Goal: Task Accomplishment & Management: Manage account settings

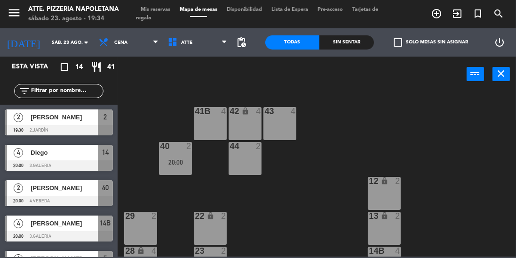
click at [78, 118] on span "[PERSON_NAME]" at bounding box center [64, 117] width 67 height 10
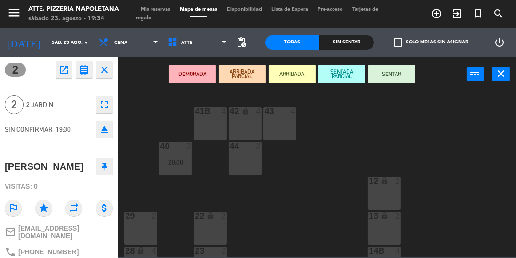
click at [395, 73] on button "SENTAR" at bounding box center [392, 73] width 47 height 19
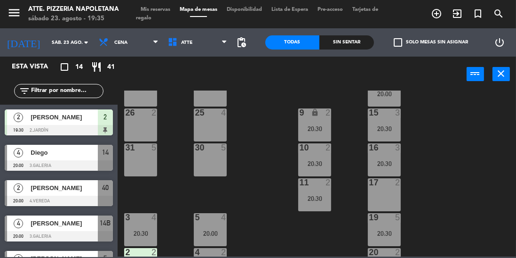
scroll to position [208, 0]
click at [147, 254] on div at bounding box center [141, 251] width 16 height 8
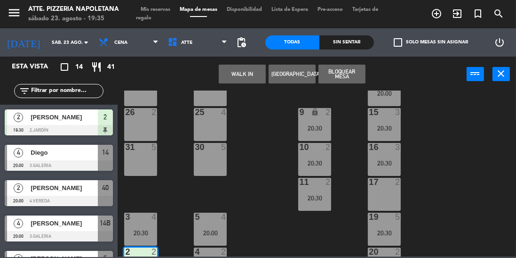
click at [144, 98] on div "27 2" at bounding box center [140, 89] width 33 height 33
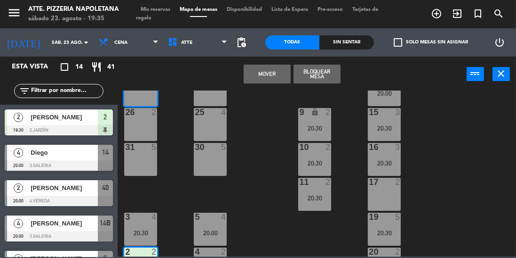
click at [266, 73] on button "Mover" at bounding box center [267, 73] width 47 height 19
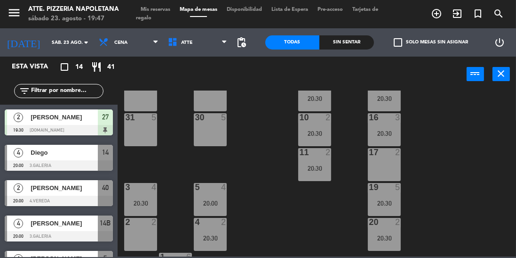
scroll to position [242, 0]
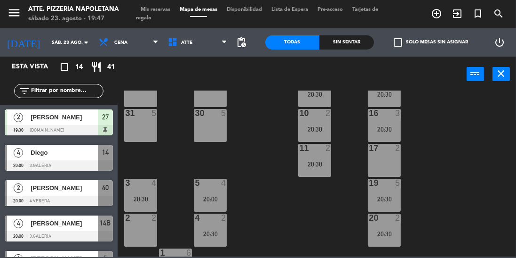
click at [391, 192] on div "19 5 20:30" at bounding box center [384, 194] width 33 height 33
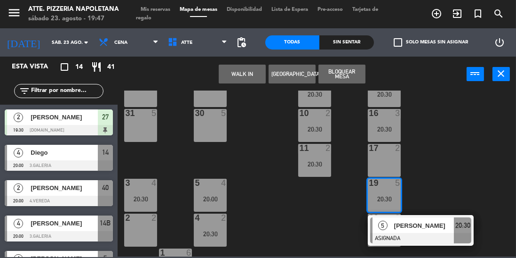
click at [476, 172] on div "43 4 42 lock 4 41B 4 44 2 40 2 20:00 12 lock 2 13 lock 2 29 2 22 lock 2 14B 4 2…" at bounding box center [320, 173] width 394 height 166
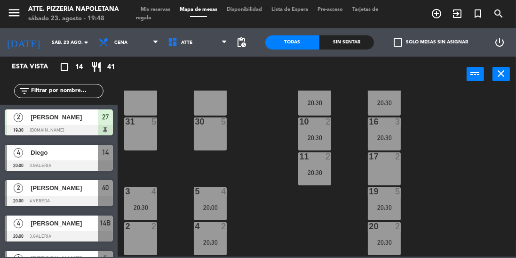
scroll to position [238, 0]
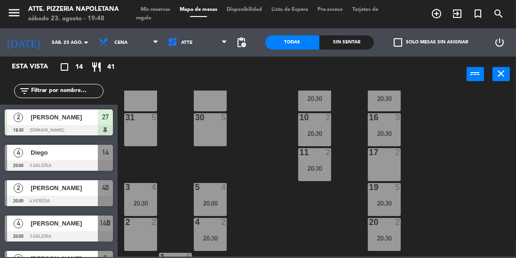
click at [138, 141] on div "31 5" at bounding box center [140, 129] width 33 height 33
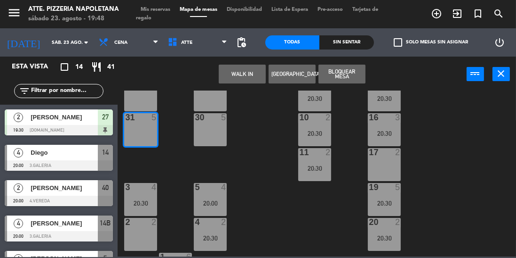
click at [436, 11] on icon "add_circle_outline" at bounding box center [436, 13] width 11 height 11
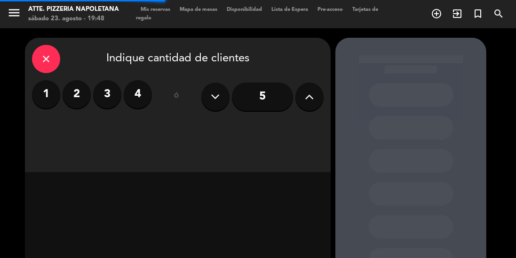
click at [274, 96] on input "5" at bounding box center [262, 96] width 61 height 28
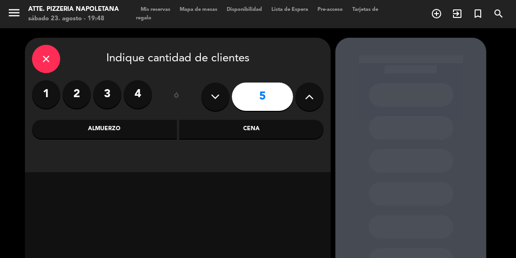
click at [274, 126] on div "Cena" at bounding box center [251, 129] width 145 height 19
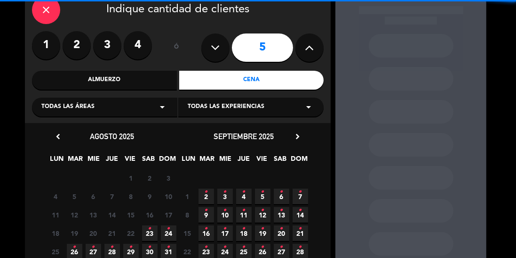
scroll to position [81, 0]
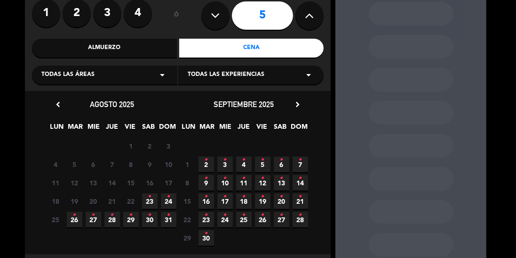
click at [147, 202] on span "23 •" at bounding box center [150, 201] width 16 height 16
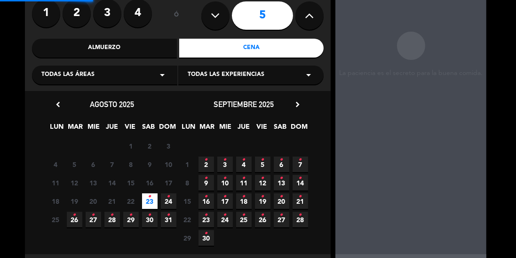
scroll to position [38, 0]
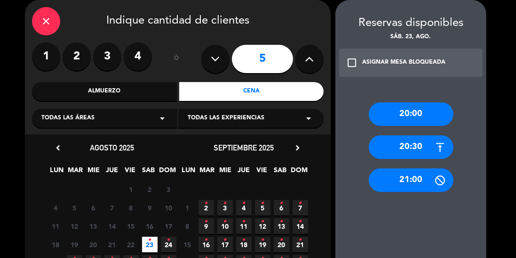
click at [412, 178] on div "21:00" at bounding box center [411, 180] width 85 height 24
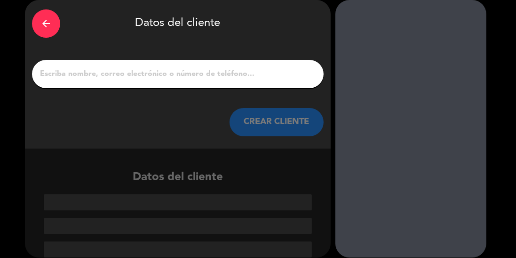
scroll to position [1, 0]
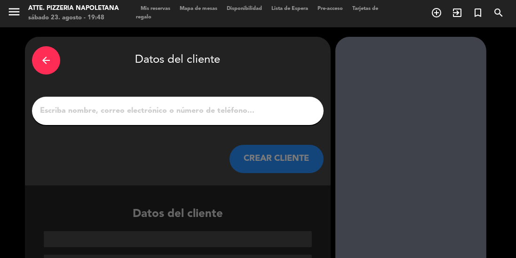
click at [279, 113] on input "1" at bounding box center [178, 110] width 278 height 13
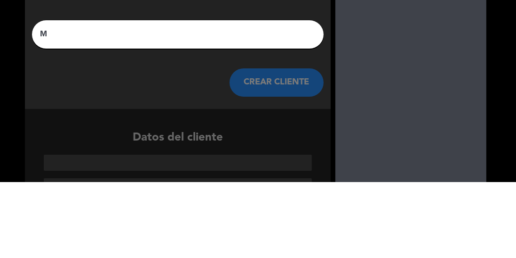
scroll to position [0, 0]
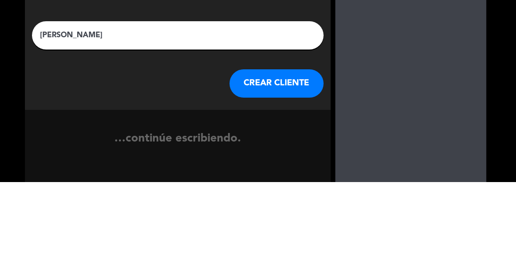
type input "[PERSON_NAME]"
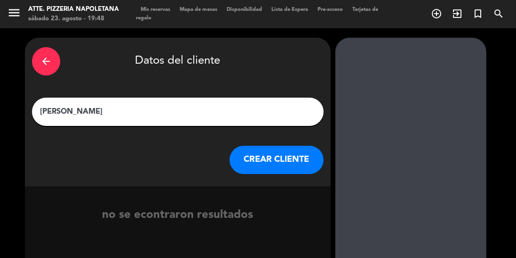
click at [275, 159] on button "CREAR CLIENTE" at bounding box center [277, 159] width 94 height 28
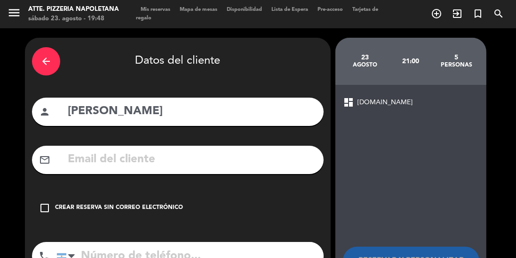
click at [47, 212] on icon "check_box_outline_blank" at bounding box center [44, 207] width 11 height 11
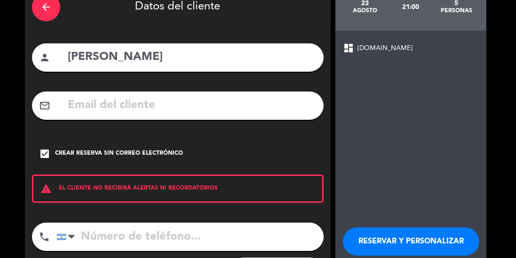
scroll to position [60, 0]
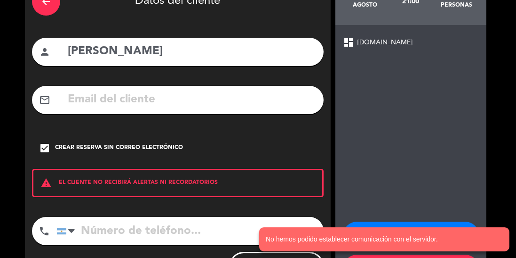
scroll to position [45, 0]
click at [417, 224] on notyf-toast-container "No hemos podido establecer comunicación con el servidor." at bounding box center [385, 238] width 264 height 37
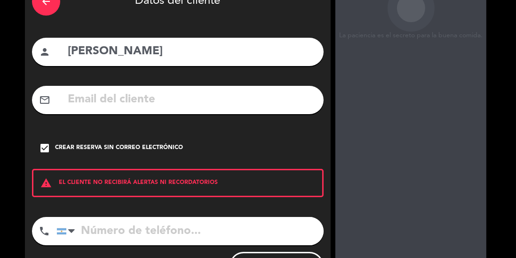
scroll to position [44, 0]
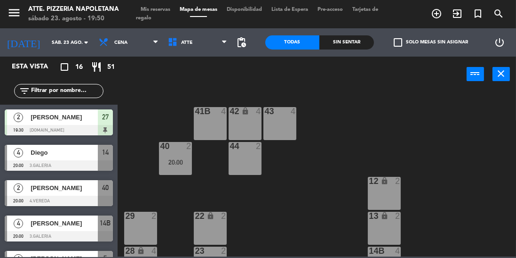
click at [298, 233] on div "43 4 42 lock 4 41B 4 44 2 40 2 20:00 12 lock 2 13 lock 2 29 2 22 lock 2 14B 4 2…" at bounding box center [320, 173] width 394 height 166
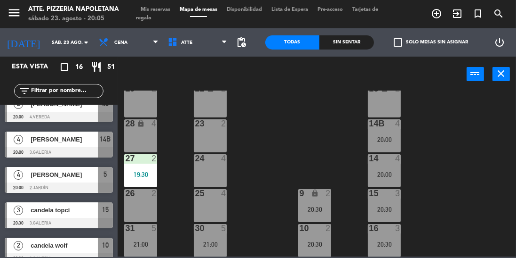
scroll to position [131, 0]
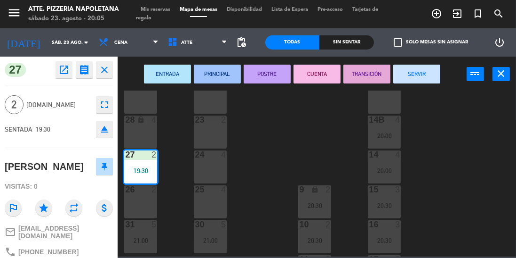
click at [184, 173] on div "43 4 42 lock 4 41B 4 44 2 40 2 20:00 12 lock 2 13 lock 2 29 2 22 lock 2 14B 4 2…" at bounding box center [320, 173] width 394 height 166
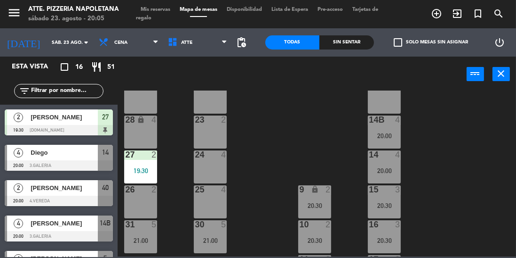
click at [87, 243] on div "4 [PERSON_NAME] 20:00 3.GALERIA 14B" at bounding box center [59, 227] width 118 height 35
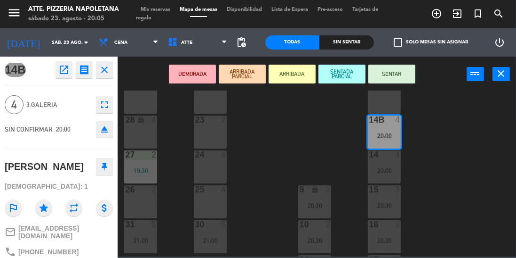
click at [109, 73] on icon "close" at bounding box center [104, 69] width 11 height 11
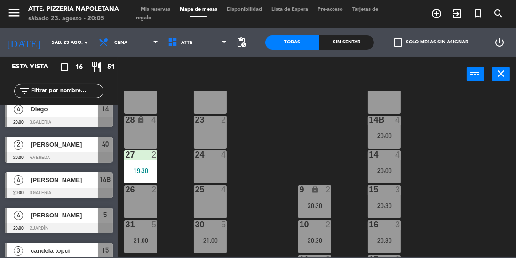
scroll to position [47, 0]
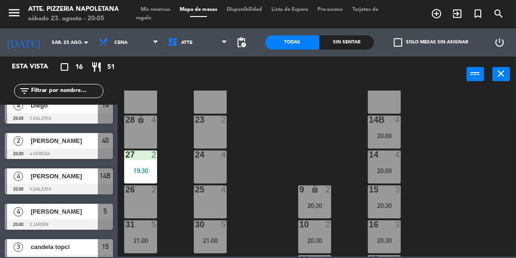
click at [25, 204] on div "4" at bounding box center [18, 211] width 23 height 16
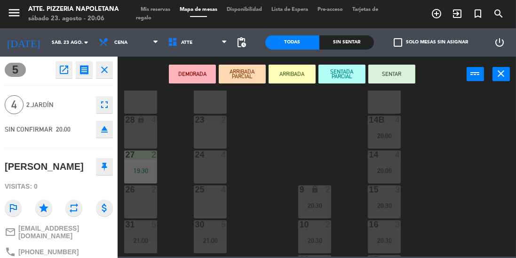
click at [110, 78] on button "close" at bounding box center [104, 69] width 17 height 17
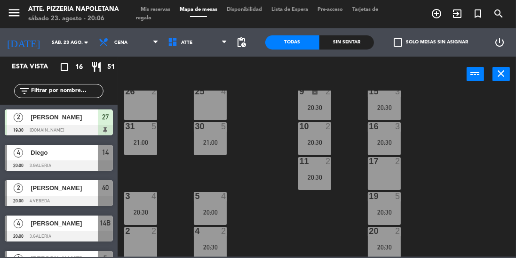
scroll to position [236, 0]
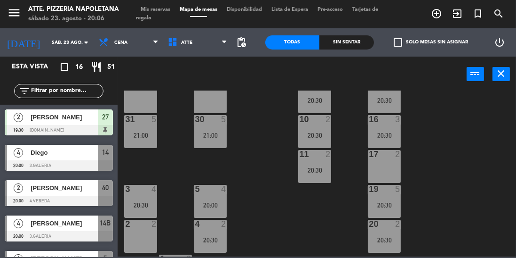
click at [399, 204] on div "20:30" at bounding box center [384, 204] width 33 height 7
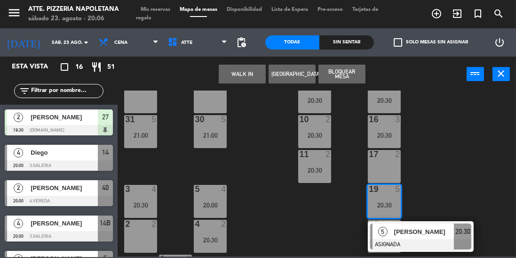
click at [385, 170] on div "17 2" at bounding box center [384, 166] width 33 height 33
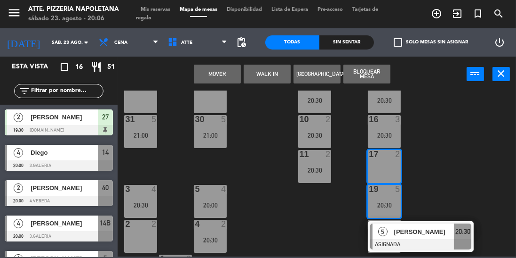
click at [231, 74] on button "Mover" at bounding box center [217, 73] width 47 height 19
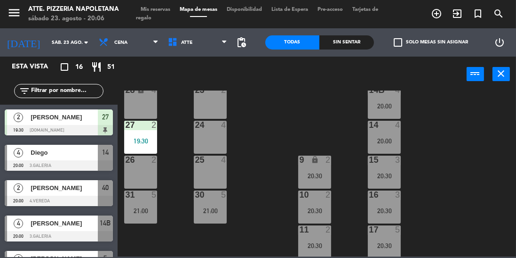
scroll to position [155, 0]
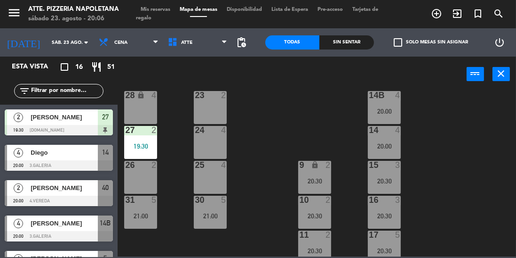
click at [390, 119] on div "14B 4 20:00" at bounding box center [384, 107] width 33 height 33
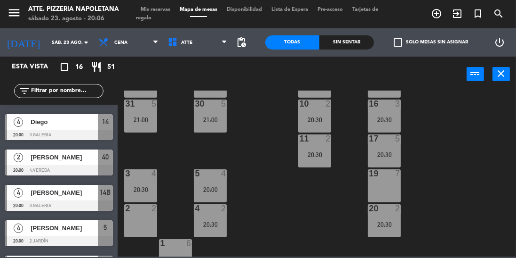
scroll to position [259, 0]
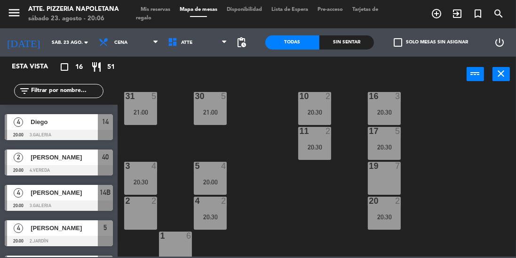
click at [47, 201] on div at bounding box center [59, 205] width 108 height 10
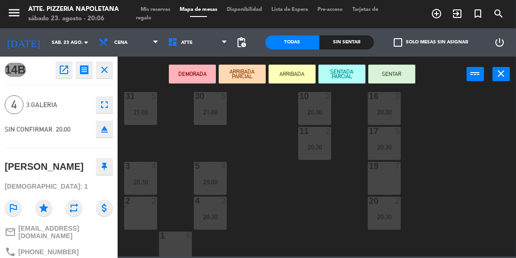
click at [390, 185] on div "19 7" at bounding box center [384, 177] width 33 height 33
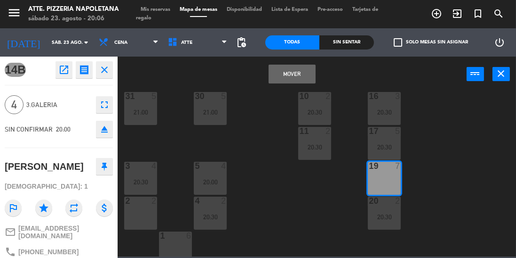
click at [293, 74] on button "Mover" at bounding box center [292, 73] width 47 height 19
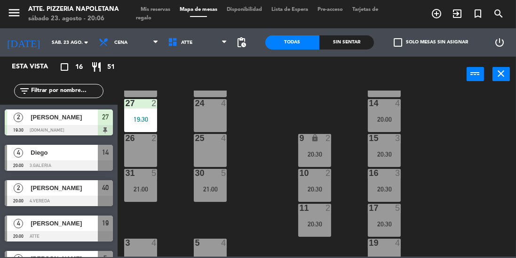
scroll to position [177, 0]
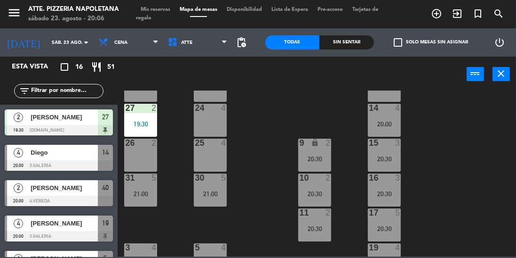
click at [386, 225] on div "20:30" at bounding box center [384, 228] width 33 height 7
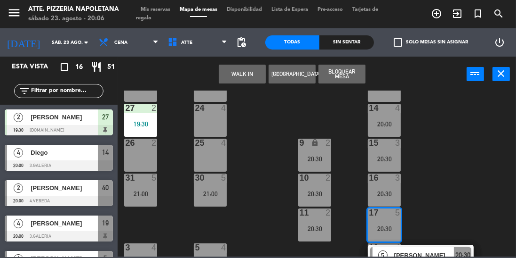
click at [381, 100] on div "14B 5" at bounding box center [384, 85] width 33 height 33
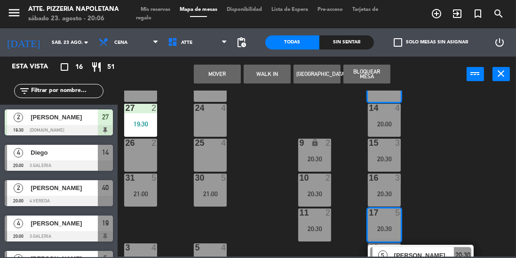
click at [218, 75] on button "Mover" at bounding box center [217, 73] width 47 height 19
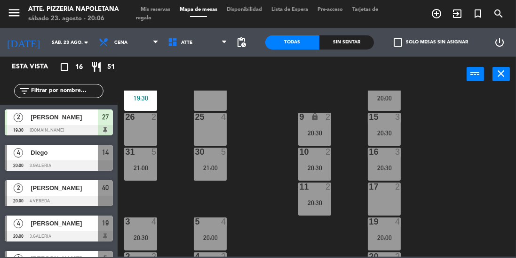
scroll to position [208, 0]
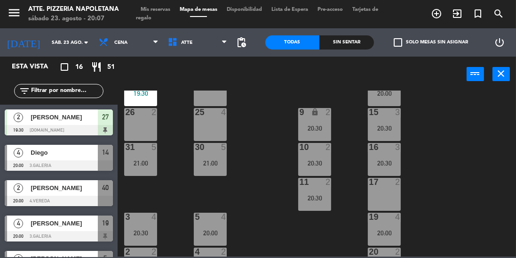
click at [57, 231] on div at bounding box center [59, 236] width 108 height 10
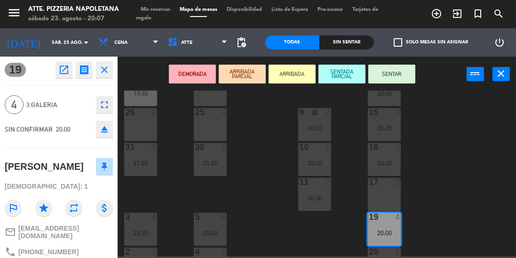
click at [392, 70] on button "SENTAR" at bounding box center [392, 73] width 47 height 19
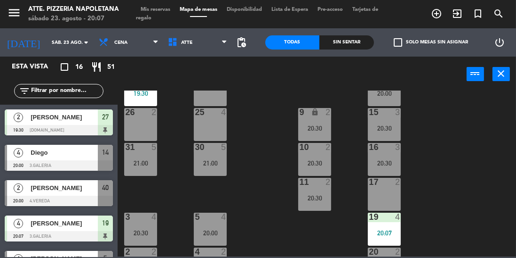
click at [63, 201] on div at bounding box center [59, 200] width 108 height 10
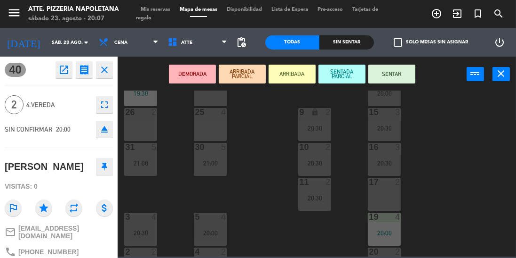
click at [142, 251] on div at bounding box center [141, 251] width 16 height 8
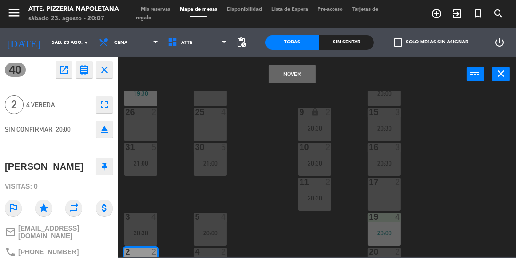
click at [292, 69] on button "Mover" at bounding box center [292, 73] width 47 height 19
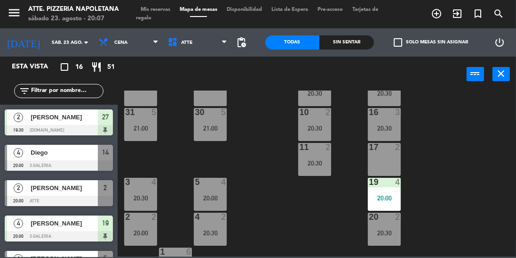
scroll to position [257, 0]
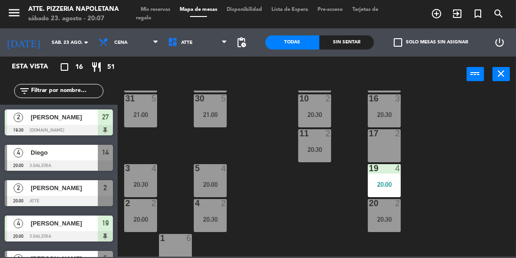
click at [83, 193] on div "[PERSON_NAME]" at bounding box center [64, 188] width 68 height 16
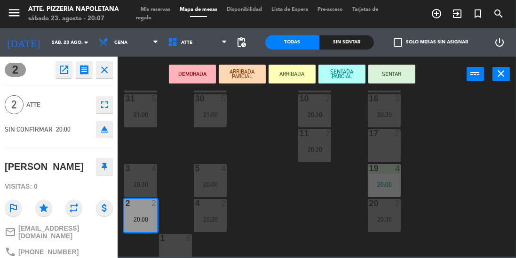
click at [394, 65] on button "SENTAR" at bounding box center [392, 73] width 47 height 19
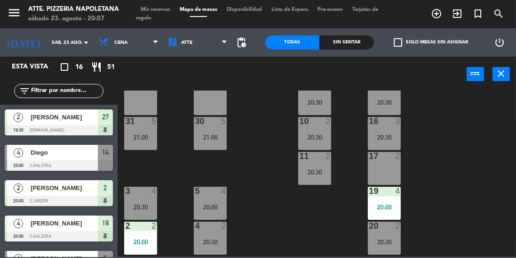
scroll to position [233, 0]
click at [39, 225] on span "[PERSON_NAME]" at bounding box center [64, 223] width 67 height 10
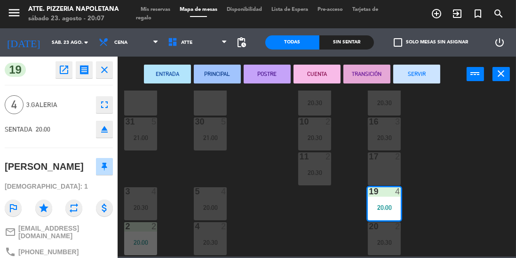
click at [102, 106] on icon "fullscreen" at bounding box center [104, 104] width 11 height 11
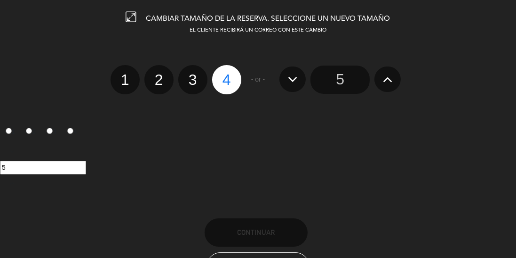
click at [354, 81] on input "5" at bounding box center [340, 79] width 59 height 28
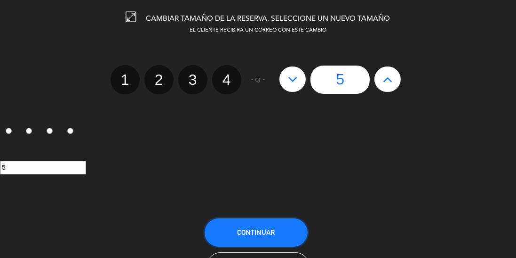
click at [249, 232] on span "Continuar" at bounding box center [256, 232] width 38 height 8
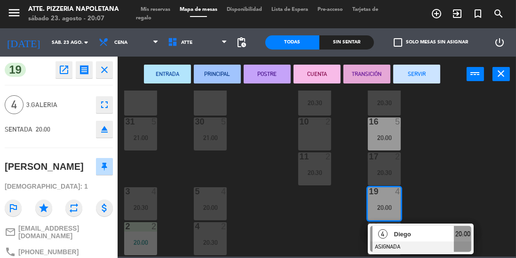
click at [386, 138] on div "20:00" at bounding box center [384, 137] width 33 height 7
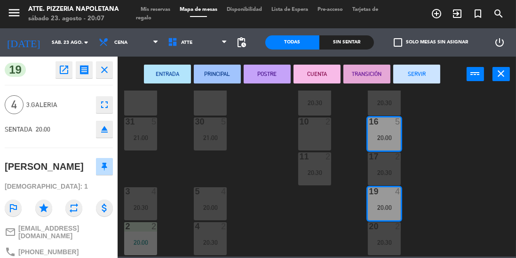
click at [421, 193] on div "43 4 42 lock 4 41B 4 44 2 40 2 12 lock 2 13 lock 2 29 2 22 lock 2 14B 5 20:30 2…" at bounding box center [320, 173] width 394 height 166
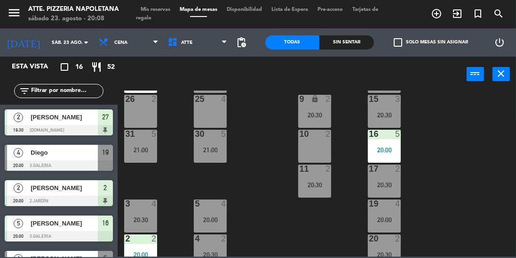
scroll to position [225, 0]
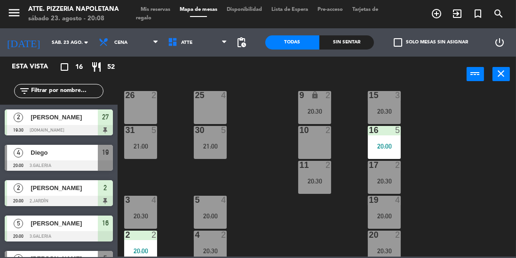
click at [381, 214] on div "20:00" at bounding box center [384, 215] width 33 height 7
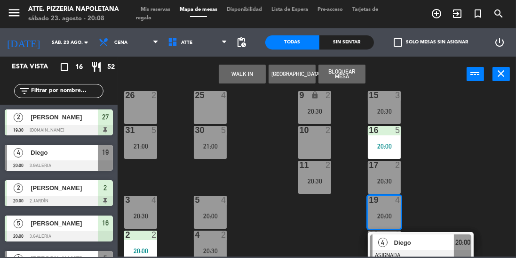
click at [314, 139] on div "10 2" at bounding box center [314, 142] width 33 height 33
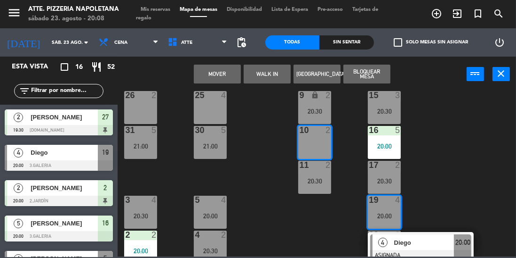
click at [378, 208] on div "19 4 20:00" at bounding box center [384, 211] width 33 height 33
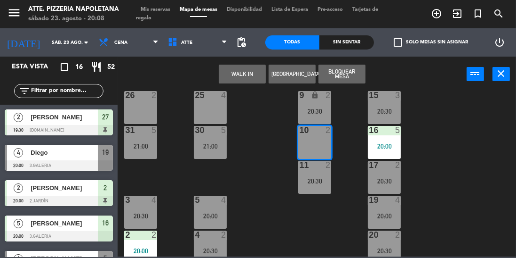
click at [321, 148] on div "10 2" at bounding box center [314, 142] width 33 height 33
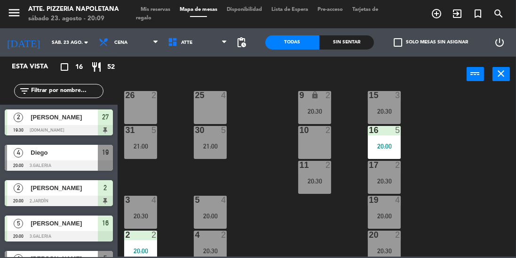
click at [386, 181] on div "20:30" at bounding box center [384, 180] width 33 height 7
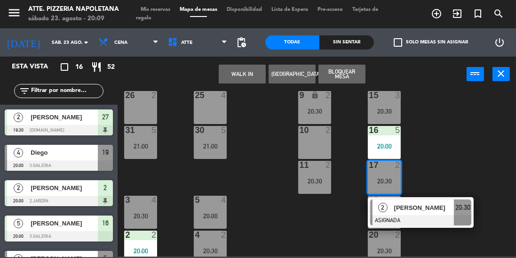
click at [322, 142] on div "10 2" at bounding box center [314, 142] width 33 height 33
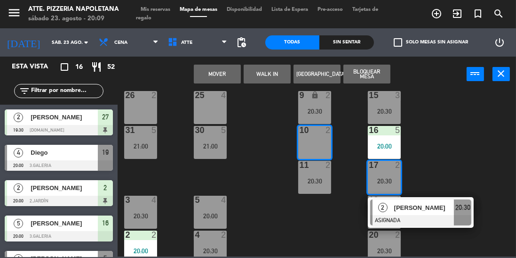
click at [226, 66] on button "Mover" at bounding box center [217, 73] width 47 height 19
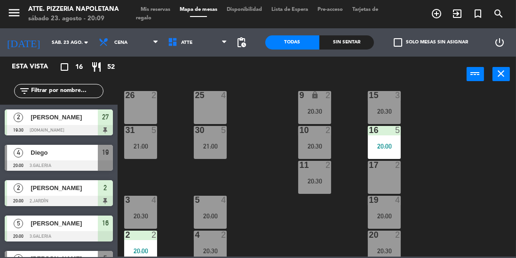
click at [383, 139] on div "16 5 20:00" at bounding box center [384, 142] width 33 height 33
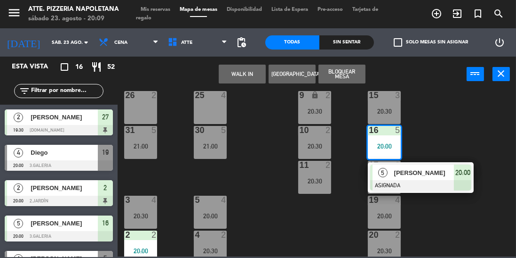
click at [378, 134] on div at bounding box center [385, 130] width 16 height 8
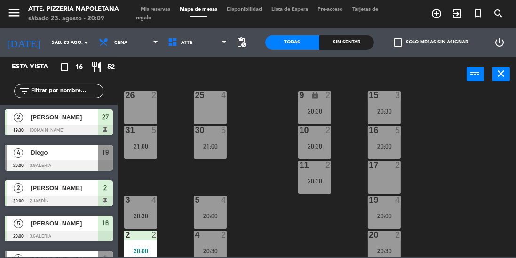
click at [388, 208] on div "19 4 20:00" at bounding box center [384, 211] width 33 height 33
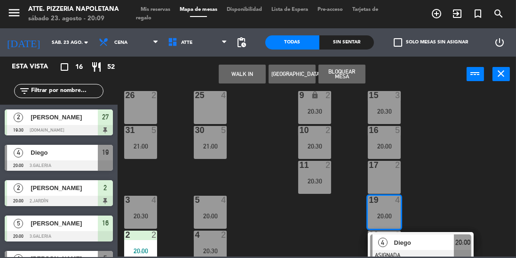
click at [388, 176] on div "17 2" at bounding box center [384, 177] width 33 height 33
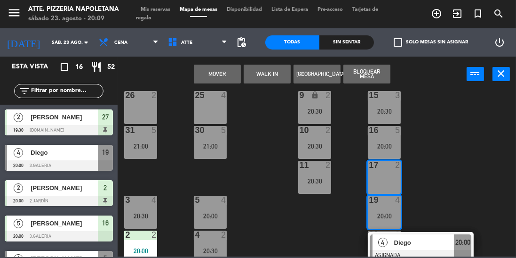
click at [222, 72] on button "Mover" at bounding box center [217, 73] width 47 height 19
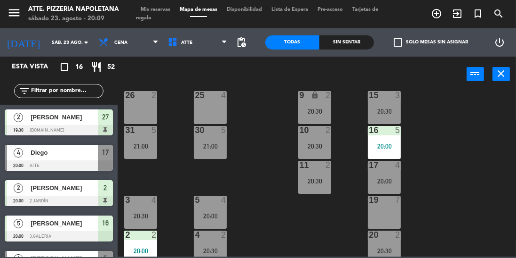
click at [378, 147] on div "20:00" at bounding box center [384, 146] width 33 height 7
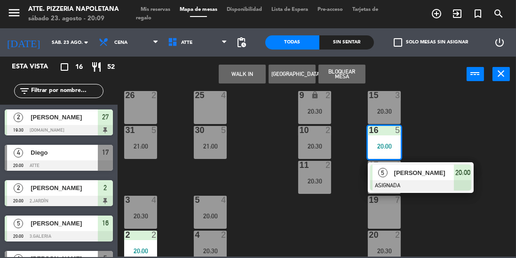
click at [381, 209] on div "19 7" at bounding box center [384, 211] width 33 height 33
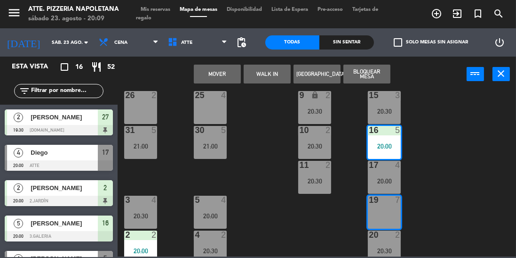
click at [226, 75] on button "Mover" at bounding box center [217, 73] width 47 height 19
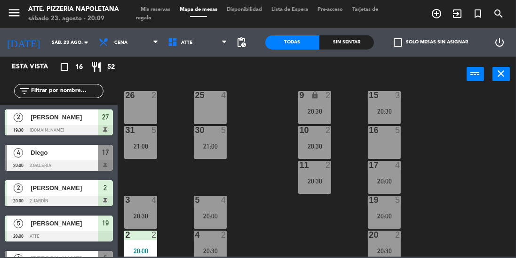
click at [383, 178] on div "20:00" at bounding box center [384, 180] width 33 height 7
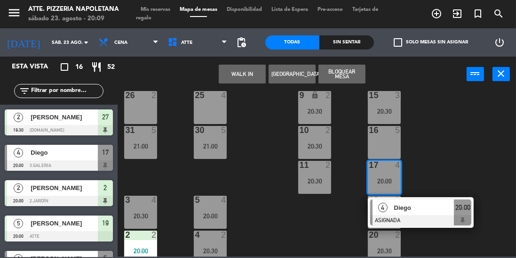
click at [383, 145] on div "16 5" at bounding box center [384, 142] width 33 height 33
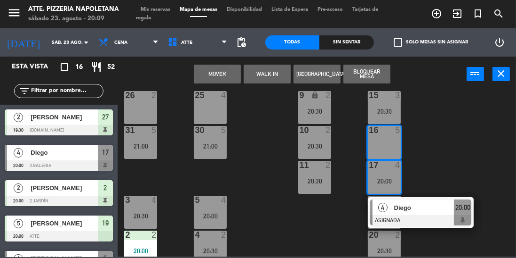
click at [229, 70] on button "Mover" at bounding box center [217, 73] width 47 height 19
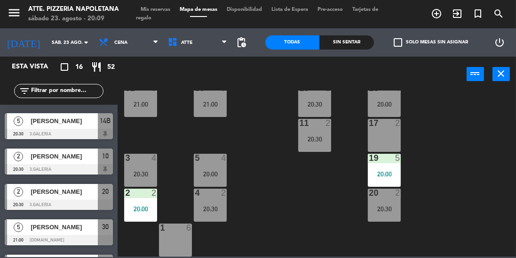
scroll to position [413, 0]
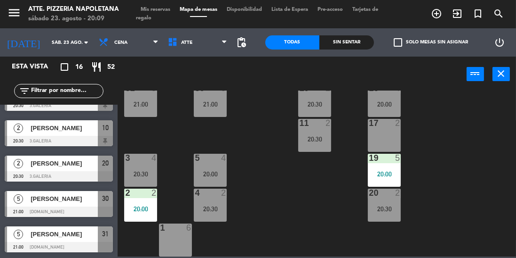
click at [67, 247] on div at bounding box center [59, 246] width 108 height 10
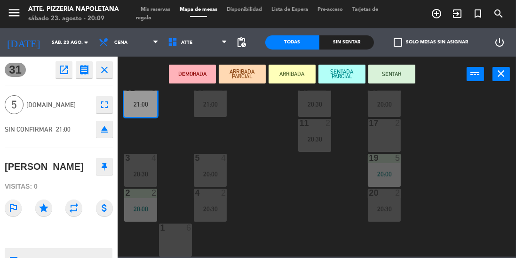
click at [105, 68] on icon "close" at bounding box center [104, 69] width 11 height 11
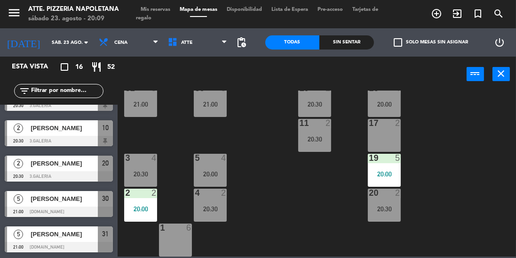
click at [74, 204] on div "[PERSON_NAME]" at bounding box center [64, 199] width 68 height 16
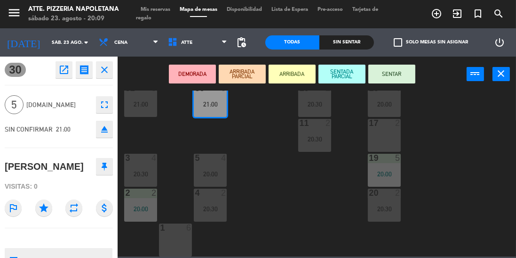
click at [162, 1] on div "menu Atte. Pizzeria Napoletana sábado 23. agosto - 20:09 Mis reservas Mapa de m…" at bounding box center [258, 14] width 516 height 28
click at [149, 11] on span "Mis reservas" at bounding box center [155, 9] width 39 height 5
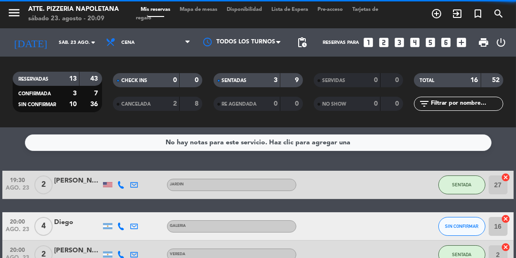
scroll to position [406, 0]
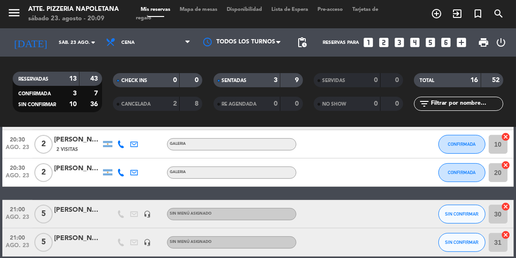
click at [88, 204] on div "[PERSON_NAME]" at bounding box center [77, 209] width 47 height 11
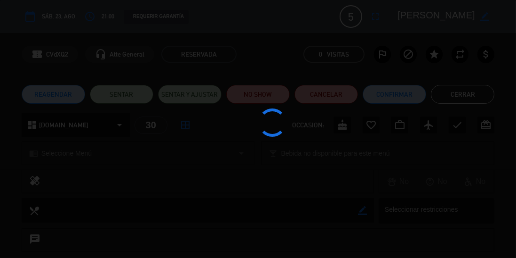
click at [270, 96] on div at bounding box center [258, 129] width 516 height 258
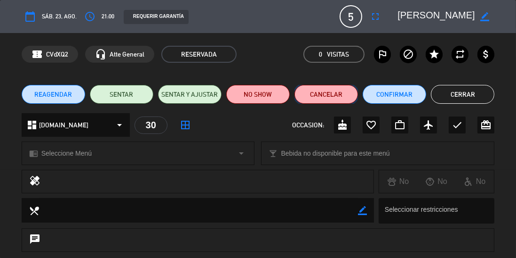
click at [319, 97] on button "Cancelar" at bounding box center [327, 94] width 64 height 19
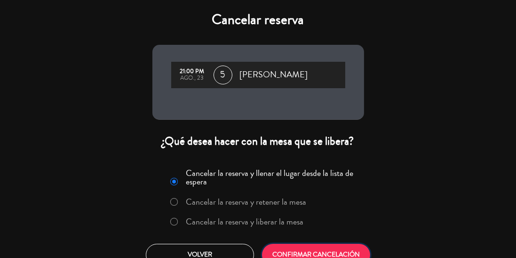
click at [305, 252] on button "CONFIRMAR CANCELACIÓN" at bounding box center [316, 254] width 108 height 22
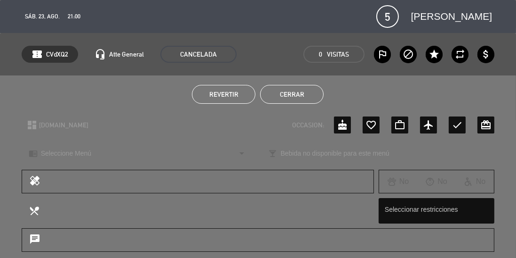
click at [283, 97] on button "Cerrar" at bounding box center [292, 94] width 64 height 19
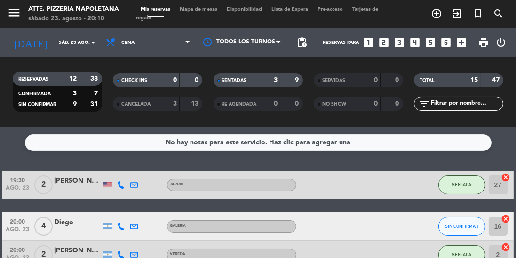
scroll to position [0, 0]
click at [201, 9] on span "Mapa de mesas" at bounding box center [198, 9] width 47 height 5
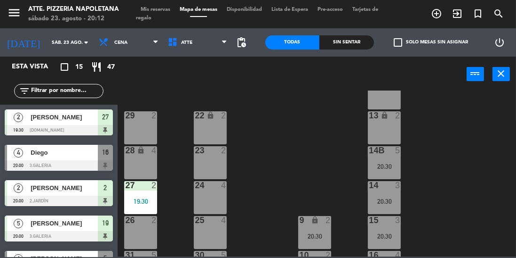
click at [32, 158] on div "Diego" at bounding box center [64, 153] width 68 height 16
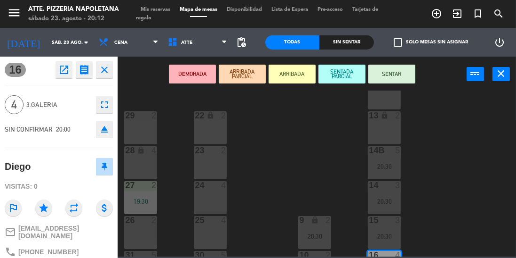
click at [102, 73] on icon "close" at bounding box center [104, 69] width 11 height 11
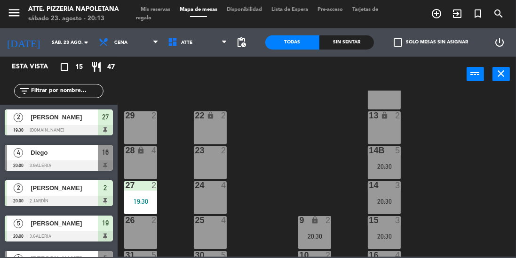
click at [40, 161] on div at bounding box center [59, 165] width 108 height 10
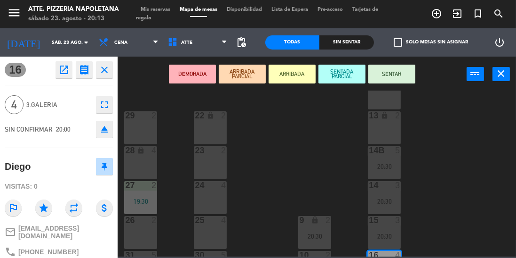
click at [103, 72] on icon "close" at bounding box center [104, 69] width 11 height 11
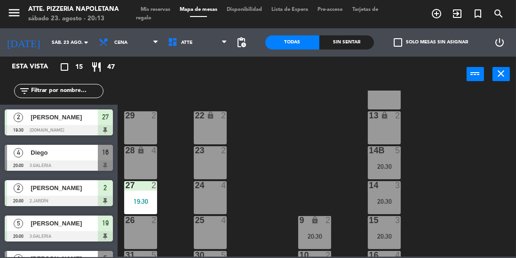
click at [146, 8] on span "Mis reservas" at bounding box center [155, 9] width 39 height 5
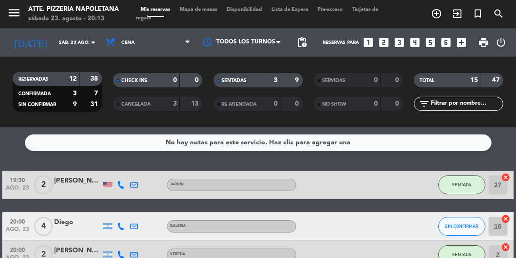
click at [190, 11] on span "Mapa de mesas" at bounding box center [198, 9] width 47 height 5
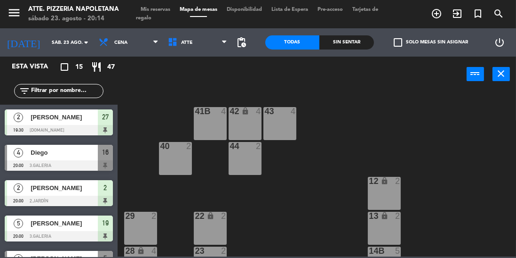
click at [74, 37] on input "sáb. 23 ago." at bounding box center [81, 42] width 69 height 15
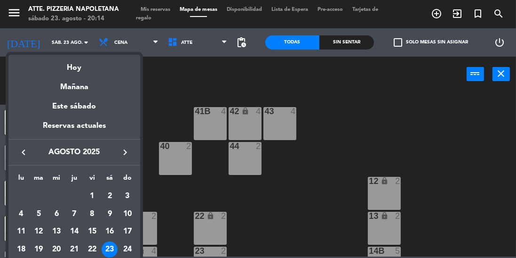
click at [71, 93] on div "Mañana" at bounding box center [74, 83] width 132 height 19
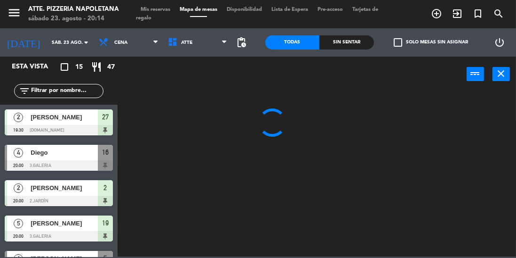
type input "dom. 24 ago."
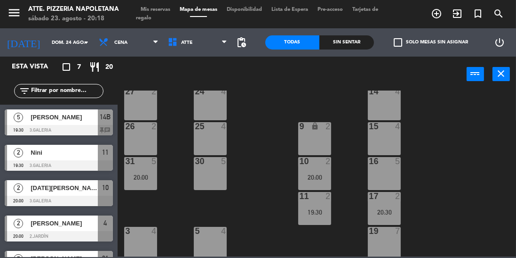
scroll to position [193, 0]
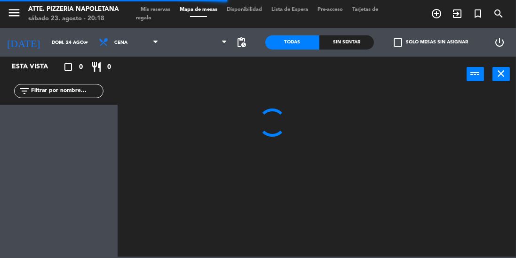
click at [53, 40] on input "dom. 24 ago." at bounding box center [81, 42] width 69 height 15
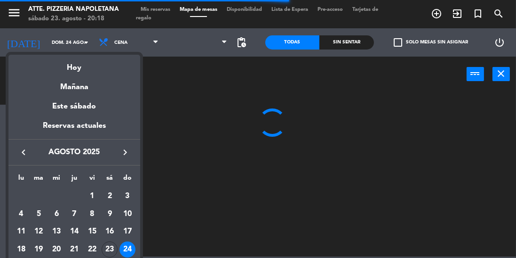
click at [78, 67] on div "Hoy" at bounding box center [74, 64] width 132 height 19
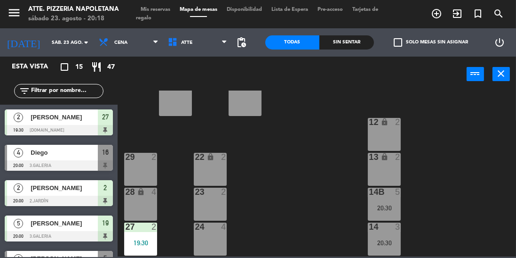
click at [63, 159] on div "Diego" at bounding box center [64, 153] width 68 height 16
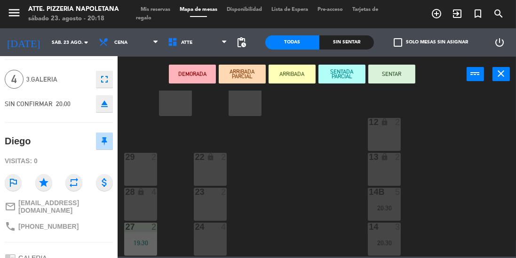
scroll to position [20, 0]
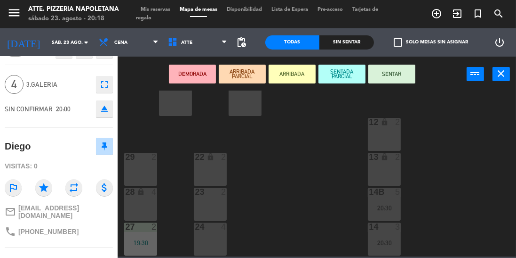
click at [104, 82] on icon "fullscreen" at bounding box center [104, 84] width 11 height 11
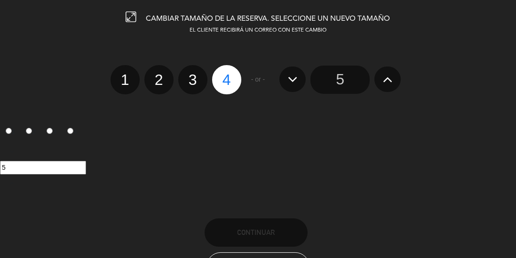
click at [419, 63] on div "1 2 3 4 - or - 5" at bounding box center [258, 69] width 531 height 49
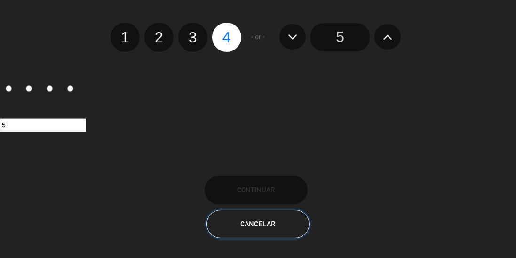
click at [271, 224] on span "Cancelar" at bounding box center [258, 223] width 35 height 8
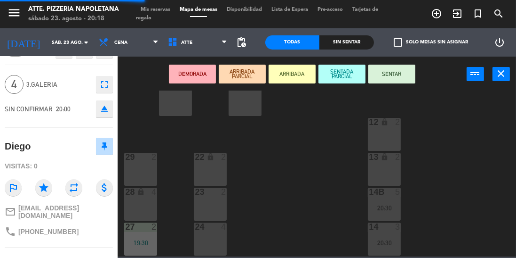
scroll to position [0, 0]
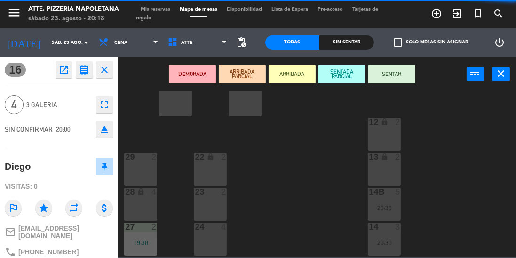
click at [105, 63] on button "close" at bounding box center [104, 69] width 17 height 17
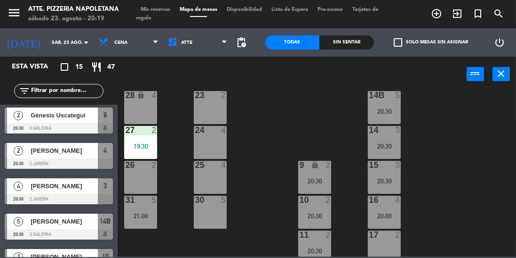
scroll to position [157, 0]
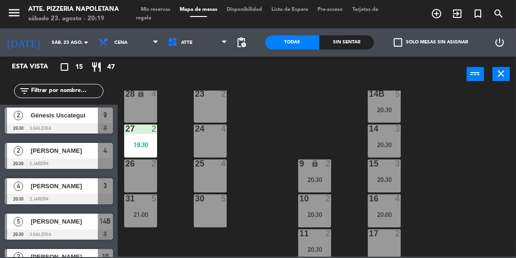
click at [72, 45] on input "sáb. 23 ago." at bounding box center [81, 42] width 69 height 15
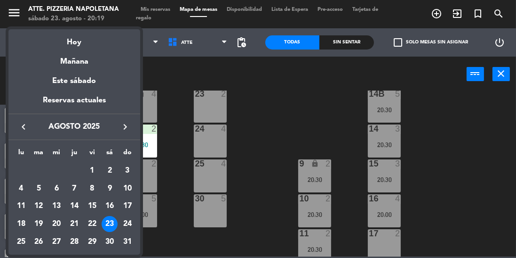
click at [68, 62] on div "Mañana" at bounding box center [74, 57] width 132 height 19
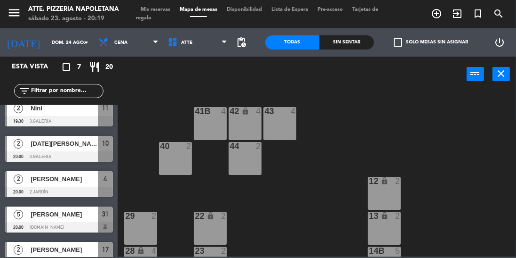
scroll to position [95, 0]
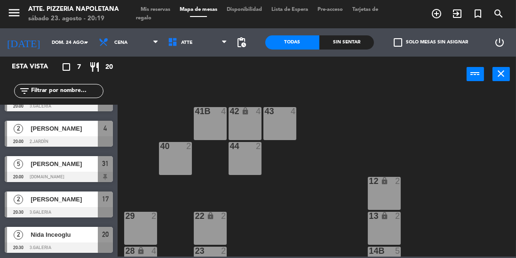
click at [68, 42] on input "dom. 24 ago." at bounding box center [81, 42] width 69 height 15
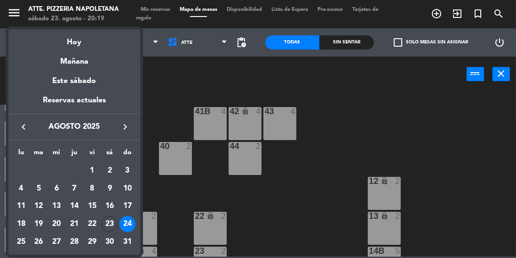
click at [39, 241] on div "26" at bounding box center [39, 241] width 16 height 16
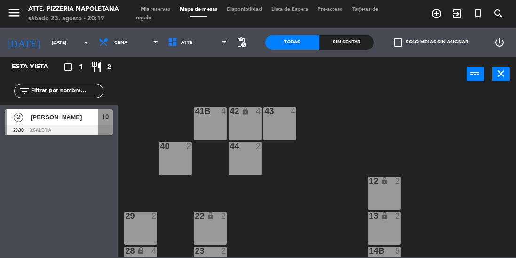
scroll to position [0, 0]
click at [57, 40] on input "mar. 26 ago." at bounding box center [81, 42] width 69 height 15
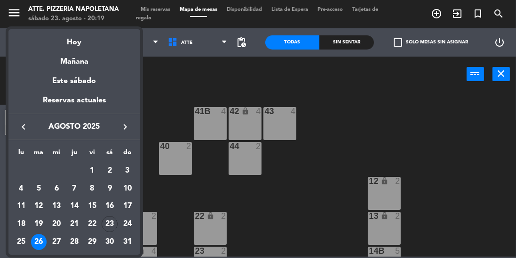
click at [55, 240] on div "27" at bounding box center [56, 241] width 16 height 16
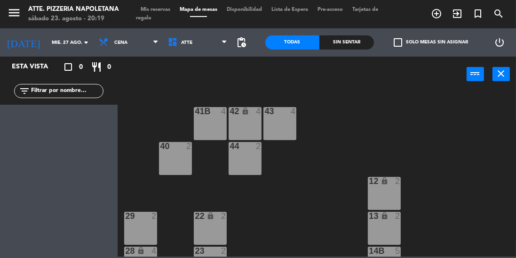
click at [52, 36] on input "mié. 27 ago." at bounding box center [81, 42] width 69 height 15
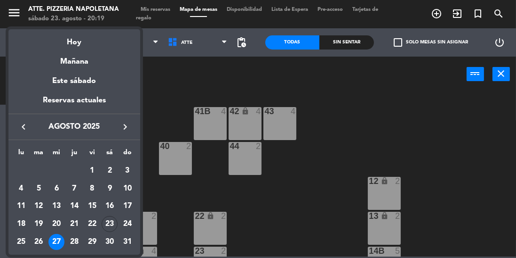
click at [74, 238] on div "28" at bounding box center [74, 241] width 16 height 16
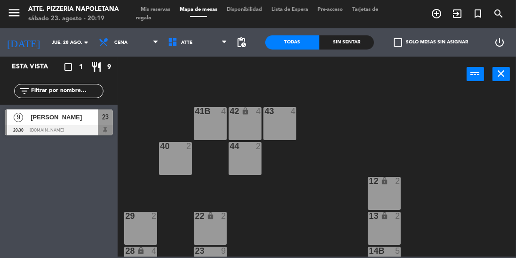
click at [75, 44] on input "jue. 28 ago." at bounding box center [81, 42] width 69 height 15
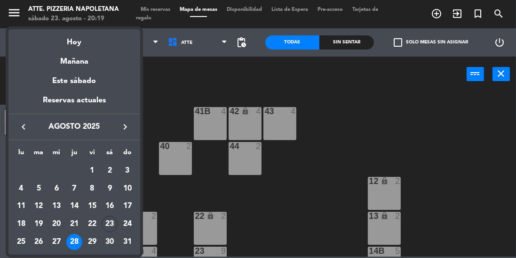
click at [91, 239] on div "29" at bounding box center [92, 241] width 16 height 16
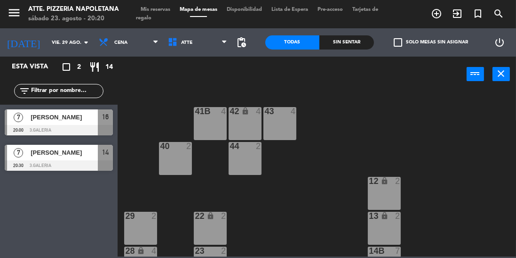
click at [66, 41] on input "vie. 29 ago." at bounding box center [81, 42] width 69 height 15
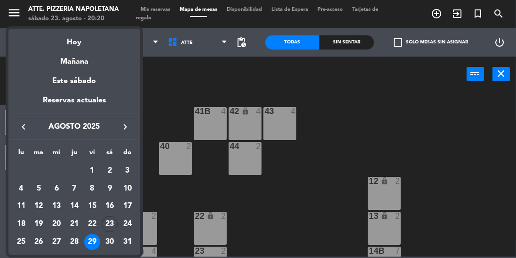
click at [109, 238] on div "30" at bounding box center [110, 241] width 16 height 16
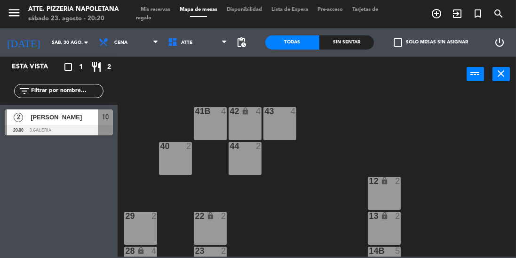
click at [69, 43] on input "sáb. 30 ago." at bounding box center [81, 42] width 69 height 15
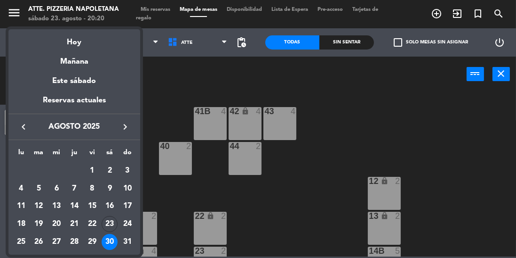
click at [121, 238] on div "31" at bounding box center [128, 241] width 16 height 16
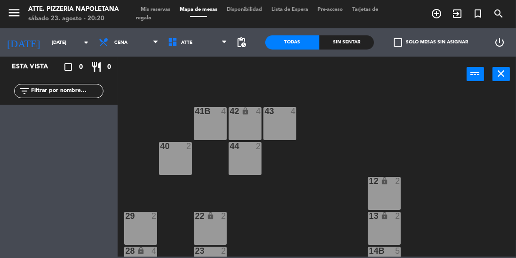
click at [63, 44] on input "dom. 31 ago." at bounding box center [81, 42] width 69 height 15
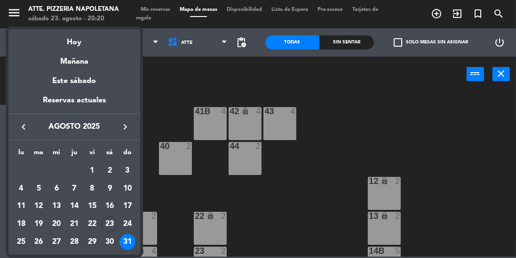
click at [70, 40] on div "Hoy" at bounding box center [74, 38] width 132 height 19
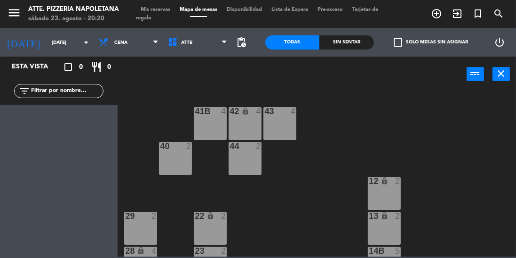
type input "sáb. 23 ago."
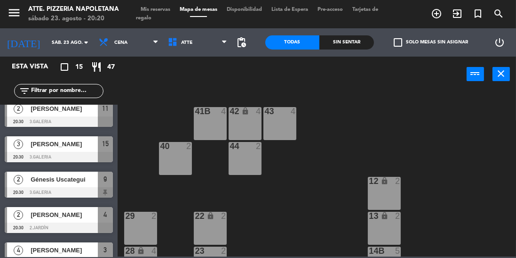
scroll to position [222, 0]
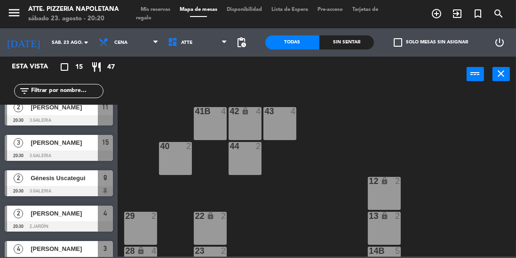
click at [0, 158] on div "3 Carmela Pisano 20:30 3.GALERIA 15" at bounding box center [59, 147] width 118 height 35
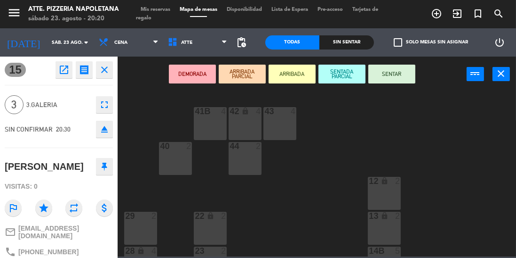
click at [105, 74] on icon "close" at bounding box center [104, 69] width 11 height 11
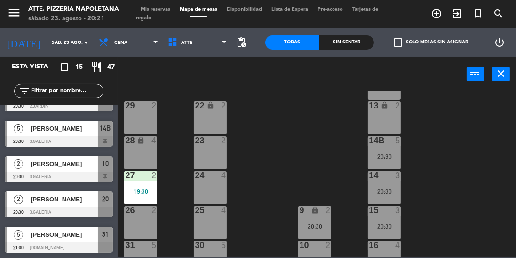
scroll to position [108, 0]
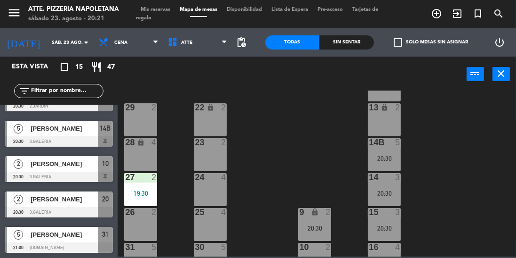
click at [152, 9] on span "Mis reservas" at bounding box center [155, 9] width 39 height 5
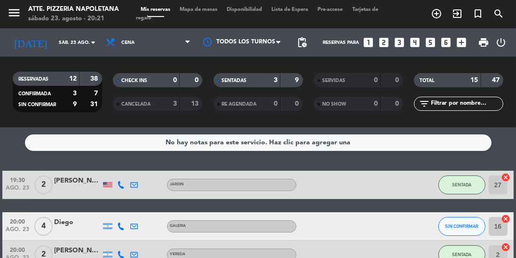
click at [53, 119] on div "RESERVADAS 12 38 CONFIRMADA 3 7 SIN CONFIRMAR 9 31 CHECK INS 0 0 CANCELADA 3 13…" at bounding box center [258, 91] width 516 height 71
click at [251, 11] on span "Disponibilidad" at bounding box center [244, 9] width 45 height 5
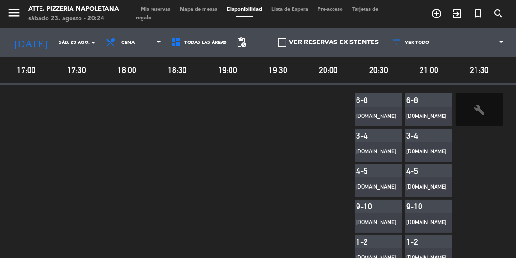
click at [207, 10] on span "Mapa de mesas" at bounding box center [198, 9] width 47 height 5
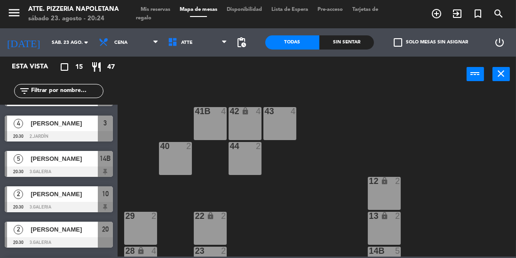
scroll to position [346, 0]
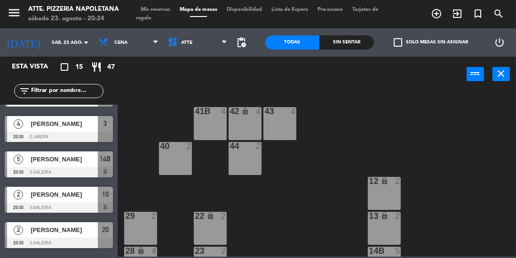
click at [34, 164] on div "[PERSON_NAME]" at bounding box center [64, 159] width 68 height 16
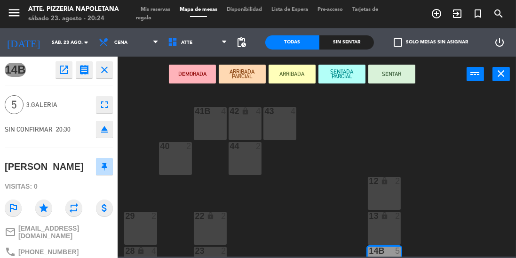
click at [396, 83] on button "SENTAR" at bounding box center [392, 73] width 47 height 19
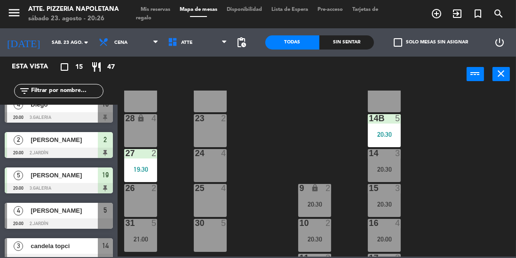
scroll to position [157, 0]
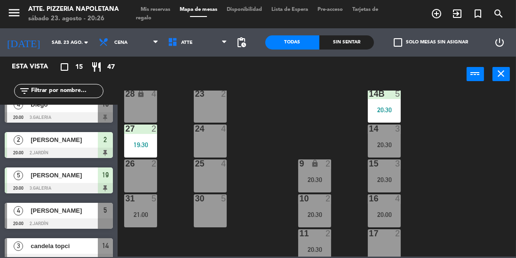
click at [144, 206] on div "31 5 21:00" at bounding box center [140, 210] width 33 height 33
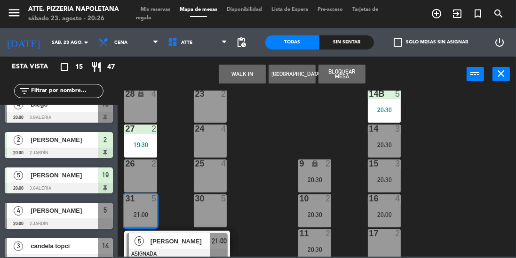
click at [207, 214] on div "30 5" at bounding box center [210, 210] width 33 height 33
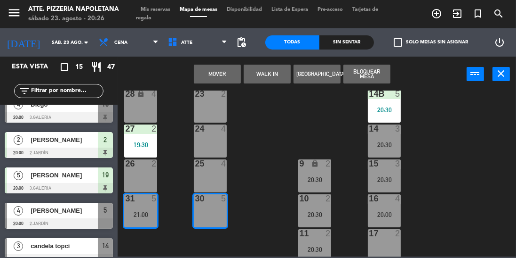
click at [217, 72] on button "Mover" at bounding box center [217, 73] width 47 height 19
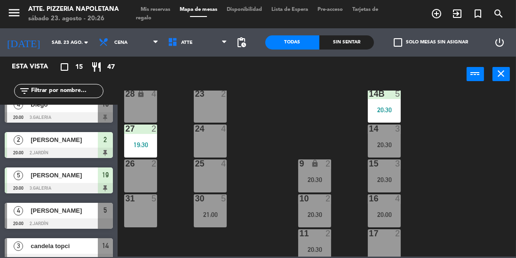
click at [387, 103] on div "14B 5 20:30" at bounding box center [384, 105] width 33 height 33
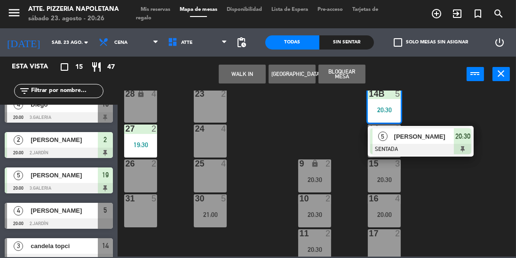
click at [143, 212] on div "31 5" at bounding box center [140, 210] width 33 height 33
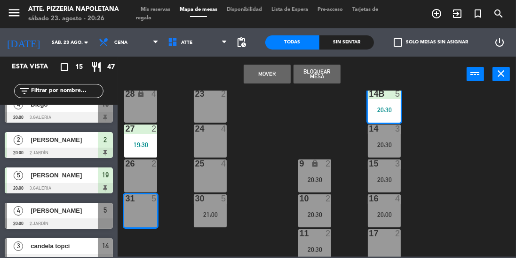
click at [255, 71] on button "Mover" at bounding box center [267, 73] width 47 height 19
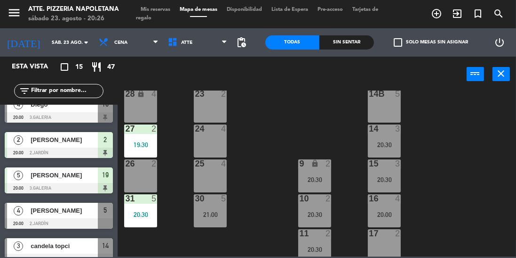
click at [208, 207] on div "30 5 21:00" at bounding box center [210, 210] width 33 height 33
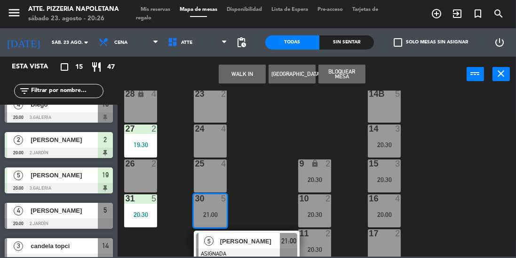
click at [386, 110] on div "14B 5" at bounding box center [384, 105] width 33 height 33
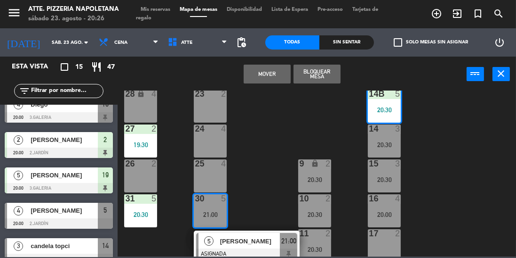
click at [260, 75] on button "Mover" at bounding box center [267, 73] width 47 height 19
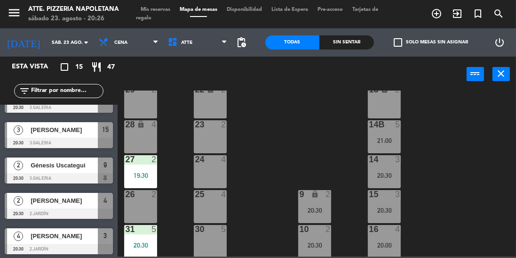
scroll to position [236, 0]
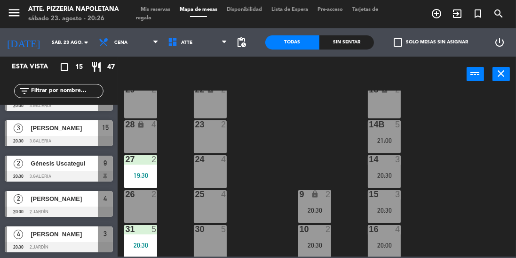
click at [59, 213] on div at bounding box center [59, 211] width 108 height 10
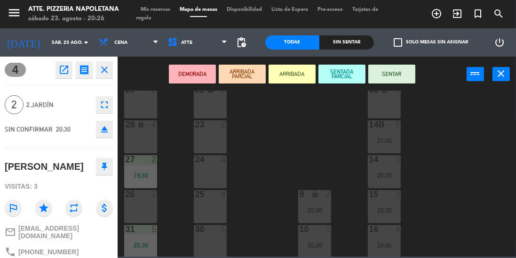
click at [401, 71] on button "SENTAR" at bounding box center [392, 73] width 47 height 19
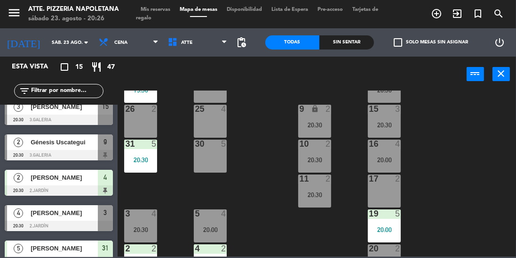
scroll to position [255, 0]
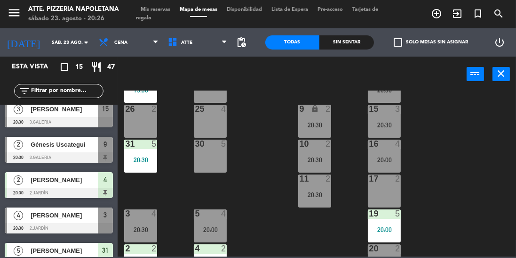
click at [48, 187] on div at bounding box center [59, 192] width 108 height 10
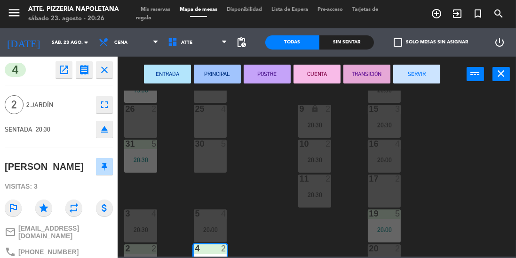
click at [151, 120] on div "26 2" at bounding box center [140, 121] width 33 height 33
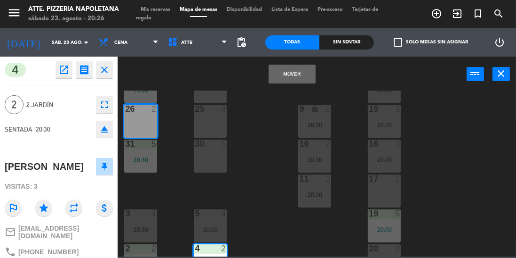
click at [294, 79] on button "Mover" at bounding box center [292, 73] width 47 height 19
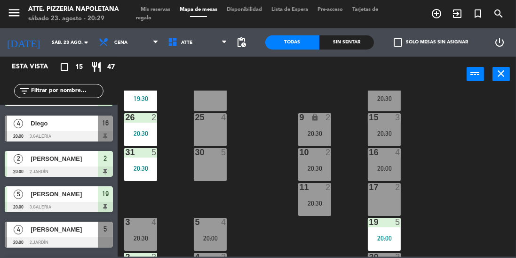
scroll to position [0, 0]
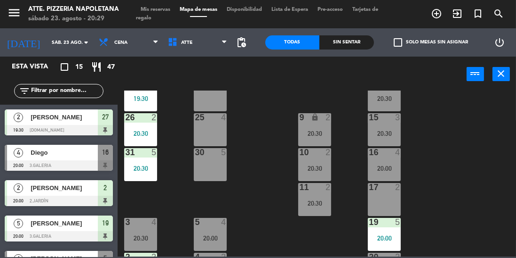
click at [72, 154] on span "Diego" at bounding box center [64, 152] width 67 height 10
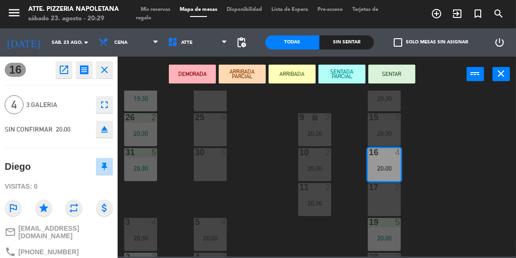
click at [181, 74] on button "DEMORADA" at bounding box center [192, 73] width 47 height 19
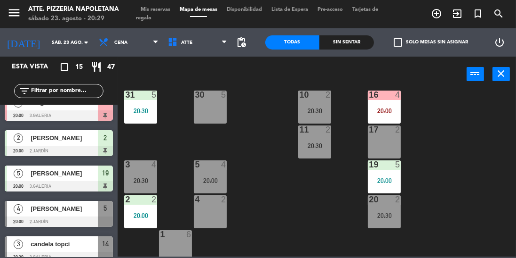
scroll to position [267, 0]
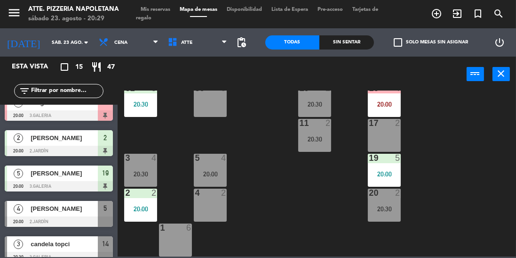
click at [147, 209] on div "20:00" at bounding box center [140, 208] width 33 height 7
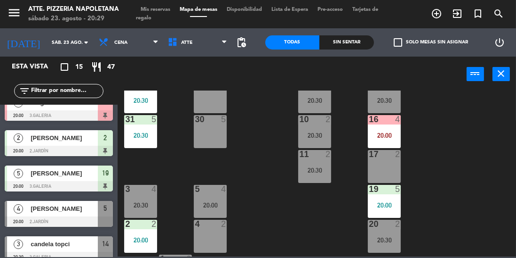
scroll to position [208, 0]
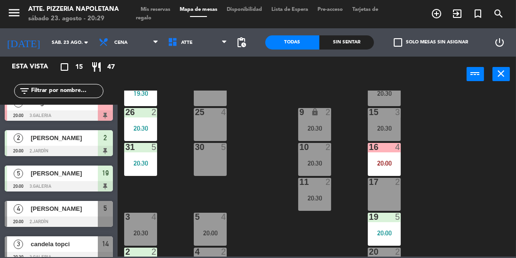
click at [137, 126] on div "20:30" at bounding box center [140, 128] width 33 height 7
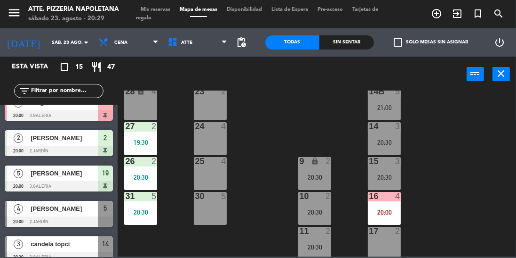
scroll to position [155, 0]
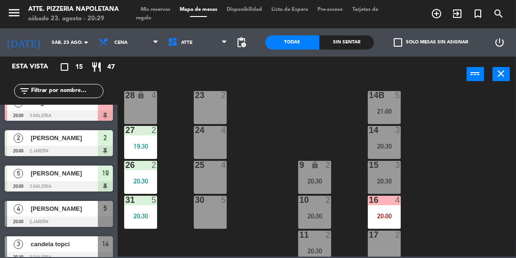
click at [130, 153] on div "27 2 19:30" at bounding box center [140, 142] width 33 height 33
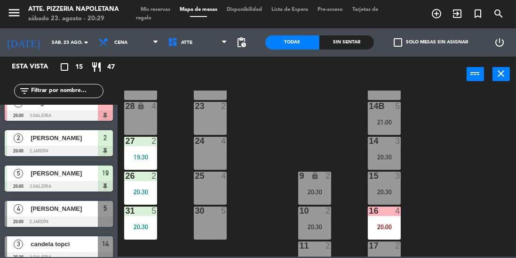
scroll to position [141, 0]
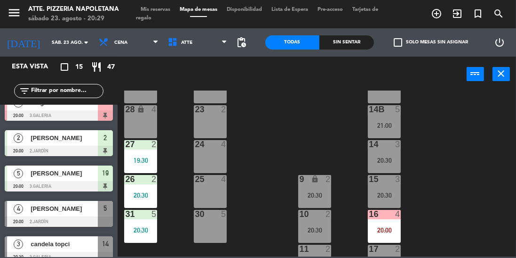
click at [140, 163] on div "19:30" at bounding box center [140, 160] width 33 height 7
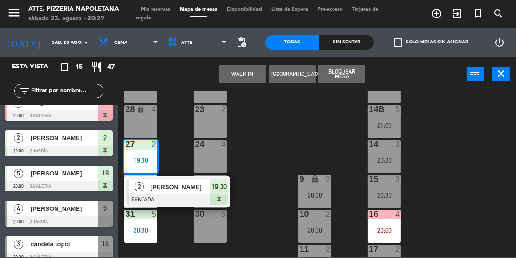
scroll to position [0, 0]
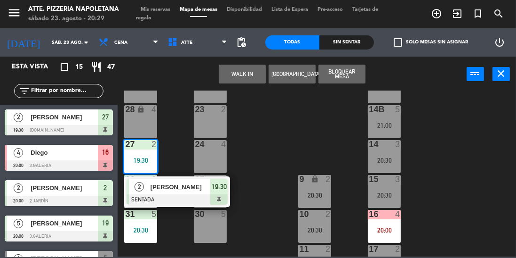
click at [80, 115] on span "[PERSON_NAME]" at bounding box center [64, 117] width 67 height 10
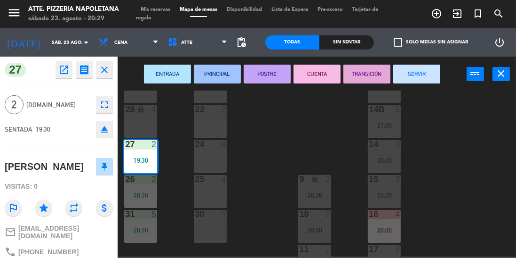
click at [413, 74] on button "SERVIR" at bounding box center [417, 73] width 47 height 19
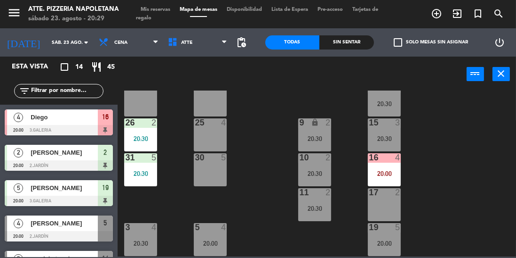
scroll to position [206, 0]
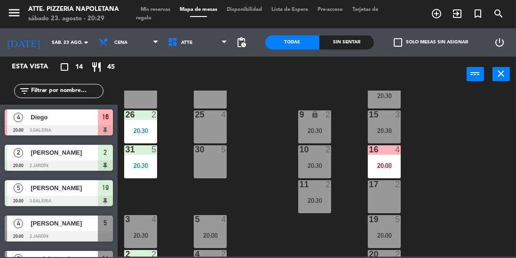
click at [135, 257] on div "menu Atte. Pizzeria Napoletana sábado 23. agosto - 20:29 Mis reservas Mapa de m…" at bounding box center [258, 129] width 516 height 258
click at [134, 256] on div "menu Atte. Pizzeria Napoletana sábado 23. agosto - 20:29 Mis reservas Mapa de m…" at bounding box center [258, 129] width 516 height 258
click at [143, 251] on div at bounding box center [141, 253] width 16 height 8
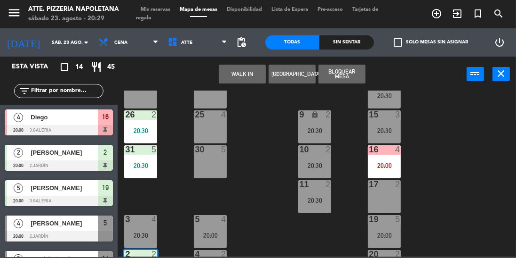
click at [138, 97] on div "27 2" at bounding box center [140, 91] width 33 height 33
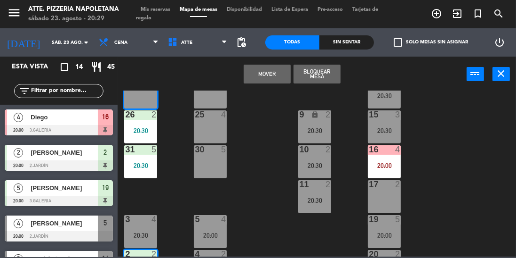
click at [266, 81] on button "Mover" at bounding box center [267, 73] width 47 height 19
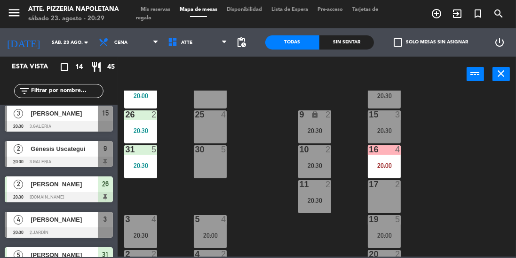
scroll to position [219, 0]
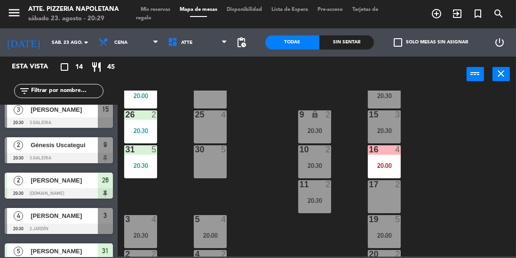
click at [50, 231] on div at bounding box center [59, 228] width 108 height 10
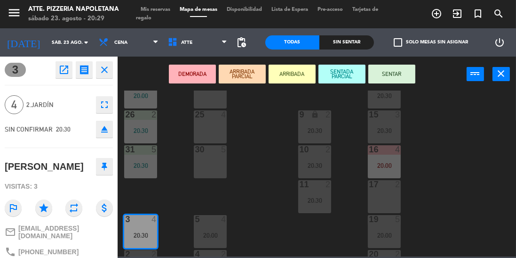
click at [268, 186] on div "43 4 42 lock 4 41B 4 44 2 40 2 12 lock 2 13 lock 2 29 2 22 lock 2 14B 5 21:00 2…" at bounding box center [320, 173] width 394 height 166
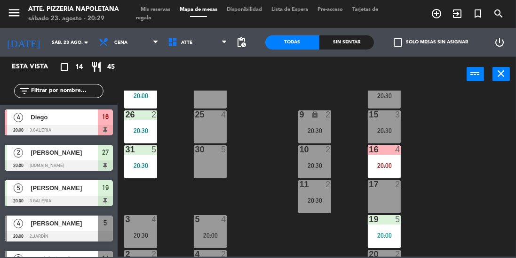
scroll to position [0, 0]
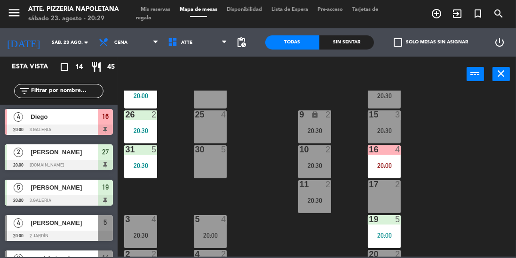
click at [45, 226] on span "[PERSON_NAME]" at bounding box center [64, 222] width 67 height 10
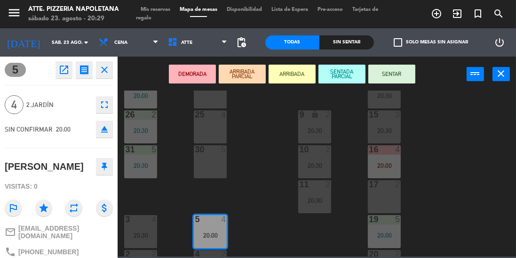
click at [396, 72] on button "SENTAR" at bounding box center [392, 73] width 47 height 19
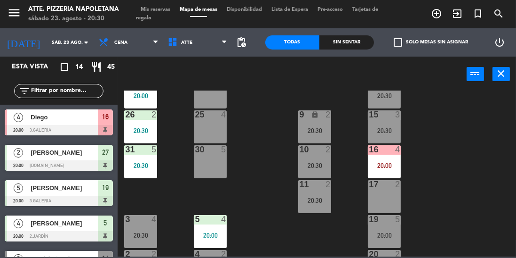
click at [320, 208] on div "11 2 20:30" at bounding box center [314, 196] width 33 height 33
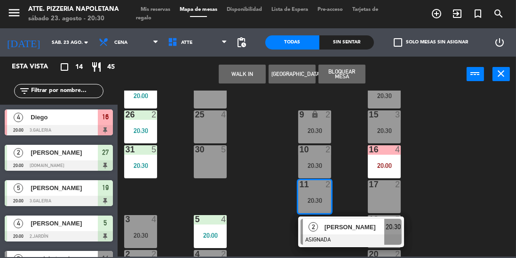
click at [379, 187] on div at bounding box center [385, 184] width 16 height 8
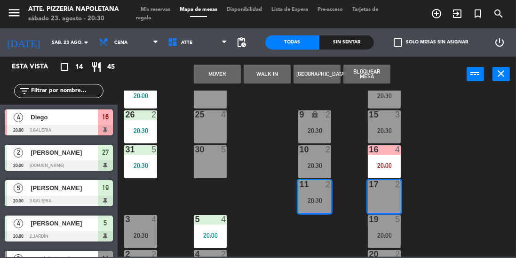
click at [217, 70] on button "Mover" at bounding box center [217, 73] width 47 height 19
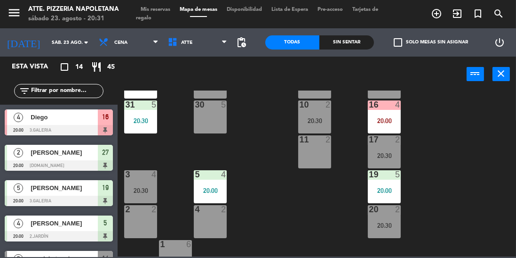
scroll to position [251, 0]
click at [146, 190] on div "20:30" at bounding box center [140, 189] width 33 height 7
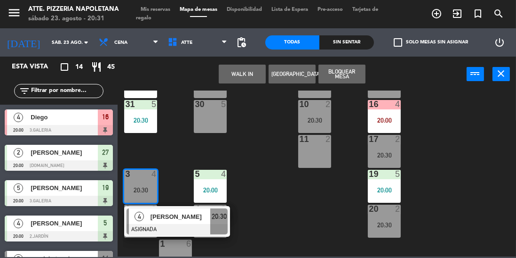
click at [208, 213] on span "[PERSON_NAME]" at bounding box center [181, 216] width 60 height 10
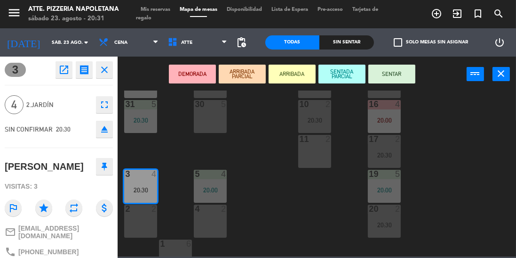
click at [205, 228] on div "4 2" at bounding box center [210, 220] width 33 height 33
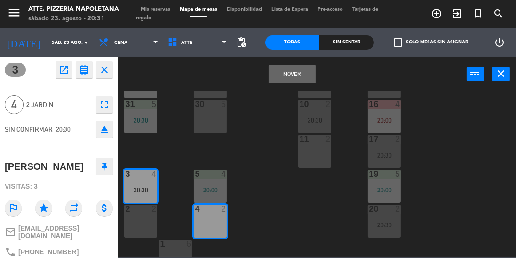
click at [284, 76] on button "Mover" at bounding box center [292, 73] width 47 height 19
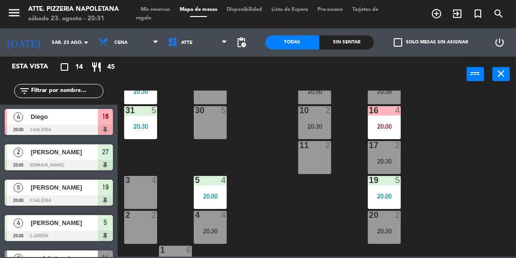
scroll to position [244, 0]
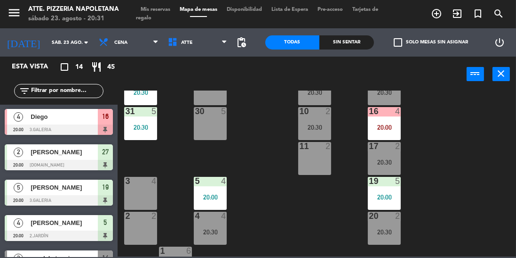
click at [215, 228] on div "20:30" at bounding box center [210, 231] width 33 height 7
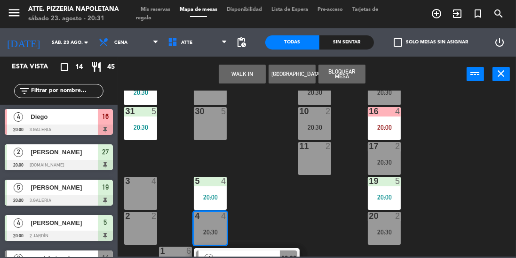
click at [144, 202] on div "3 4" at bounding box center [140, 193] width 33 height 33
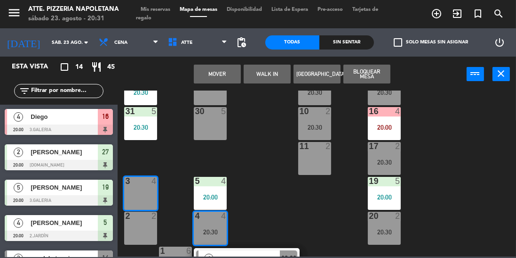
click at [224, 70] on button "Mover" at bounding box center [217, 73] width 47 height 19
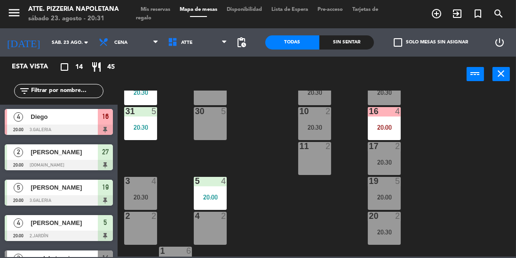
click at [213, 230] on div "4 2" at bounding box center [210, 227] width 33 height 33
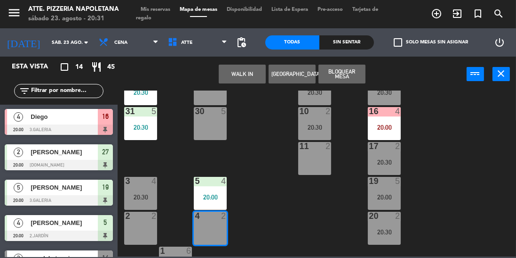
click at [259, 220] on div "43 4 42 lock 4 41B 4 44 2 40 2 12 lock 2 13 lock 2 29 2 22 lock 2 14B 5 21:00 2…" at bounding box center [320, 173] width 394 height 166
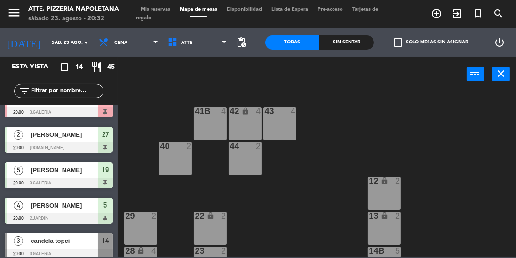
scroll to position [0, 0]
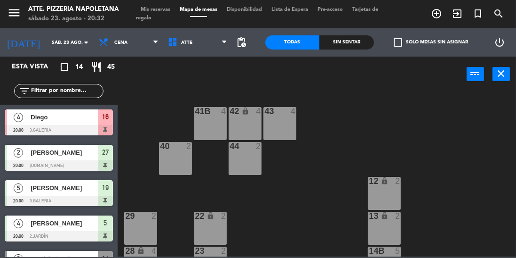
click at [157, 8] on span "Mis reservas" at bounding box center [155, 9] width 39 height 5
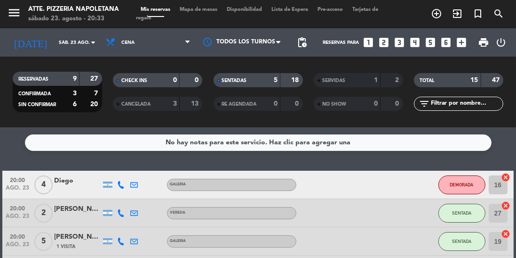
scroll to position [12, 0]
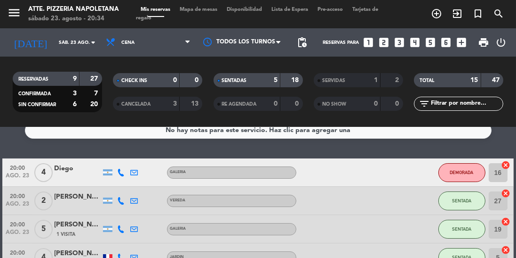
click at [69, 165] on div "Diego" at bounding box center [77, 168] width 47 height 11
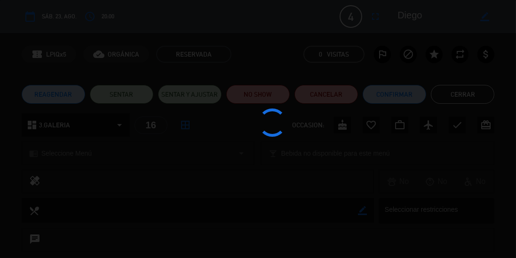
click at [273, 89] on div at bounding box center [258, 129] width 516 height 258
click at [260, 89] on div at bounding box center [258, 129] width 516 height 258
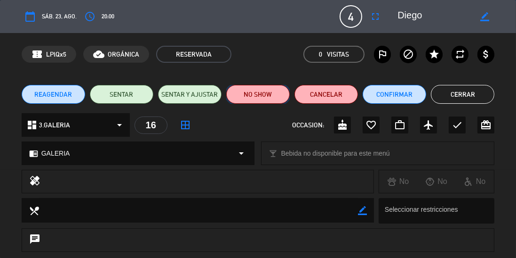
click at [265, 90] on button "NO SHOW" at bounding box center [258, 94] width 64 height 19
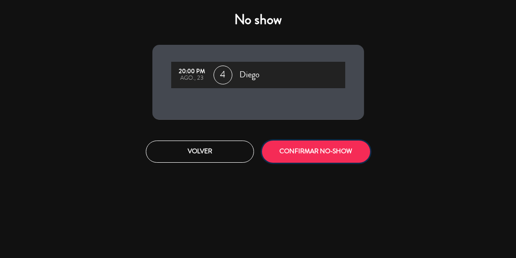
click at [306, 150] on button "CONFIRMAR NO-SHOW" at bounding box center [316, 151] width 108 height 22
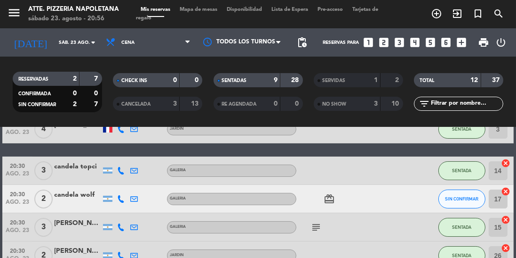
scroll to position [119, 0]
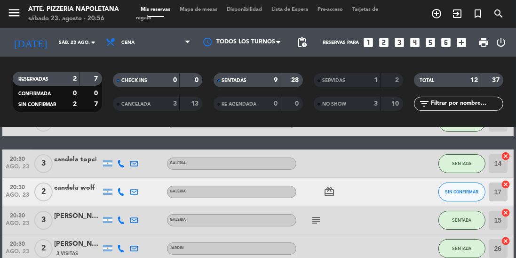
click at [71, 187] on div "candela wolf" at bounding box center [77, 187] width 47 height 11
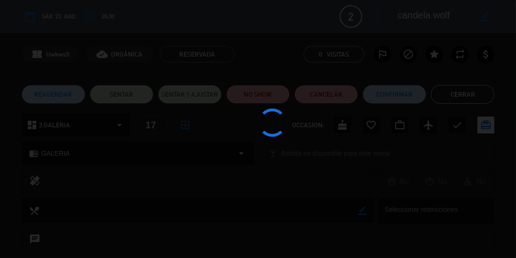
click at [250, 96] on div at bounding box center [258, 129] width 516 height 258
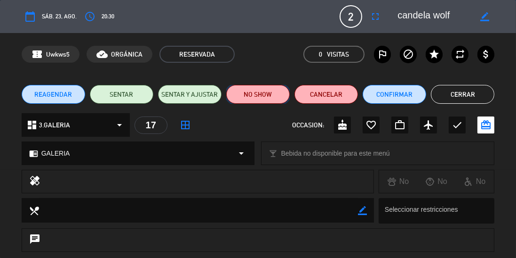
click at [241, 102] on button "NO SHOW" at bounding box center [258, 94] width 64 height 19
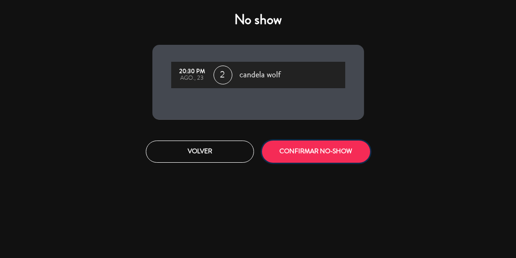
click at [280, 154] on button "CONFIRMAR NO-SHOW" at bounding box center [316, 151] width 108 height 22
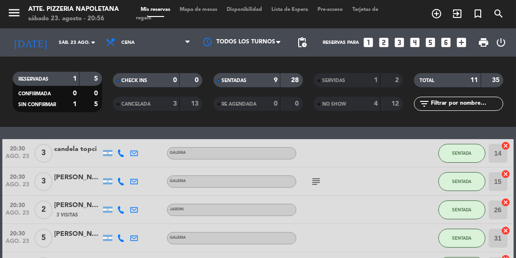
scroll to position [223, 0]
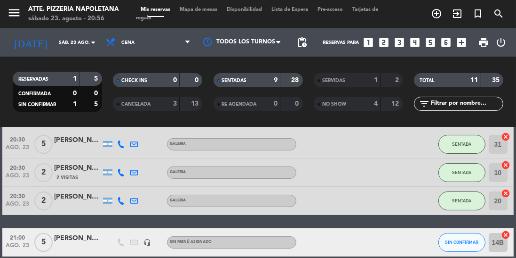
click at [190, 10] on span "Mapa de mesas" at bounding box center [198, 9] width 47 height 5
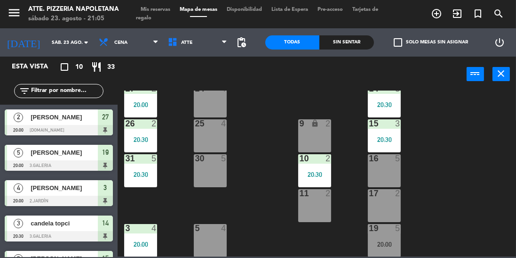
scroll to position [201, 0]
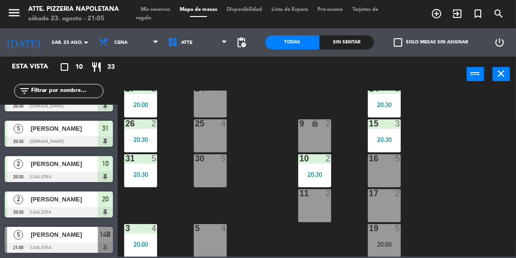
click at [346, 42] on div "Sin sentar" at bounding box center [347, 42] width 55 height 14
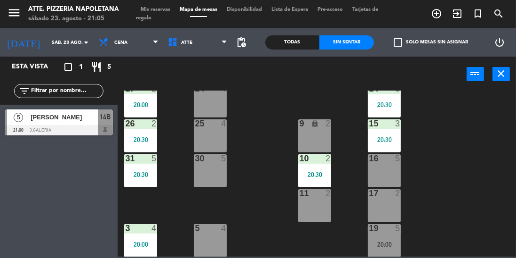
scroll to position [0, 0]
click at [284, 42] on div "Todas" at bounding box center [293, 42] width 55 height 14
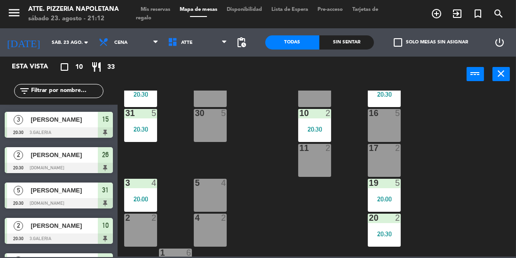
scroll to position [230, 0]
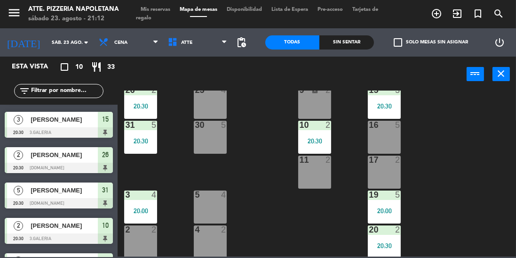
click at [394, 200] on div "19 5 20:00" at bounding box center [384, 206] width 33 height 33
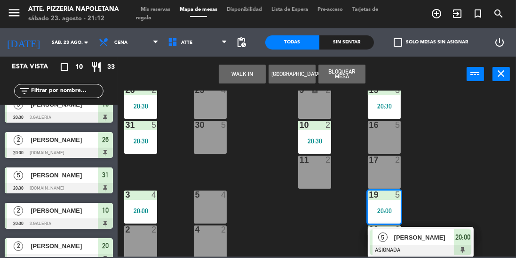
scroll to position [158, 0]
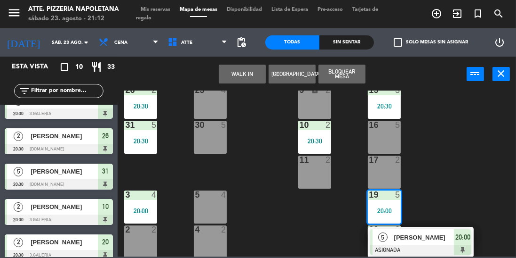
click at [32, 138] on span "[PERSON_NAME]" at bounding box center [64, 136] width 67 height 10
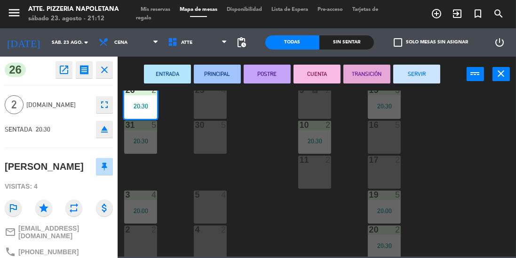
click at [103, 72] on icon "close" at bounding box center [104, 69] width 11 height 11
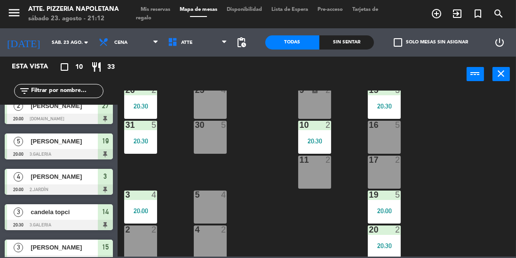
scroll to position [0, 0]
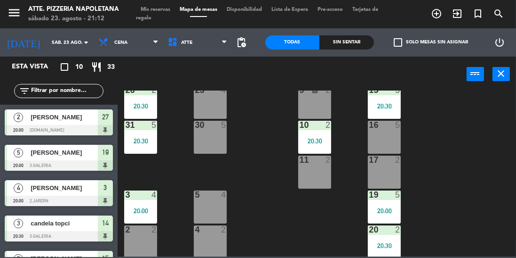
click at [40, 156] on span "[PERSON_NAME]" at bounding box center [64, 152] width 67 height 10
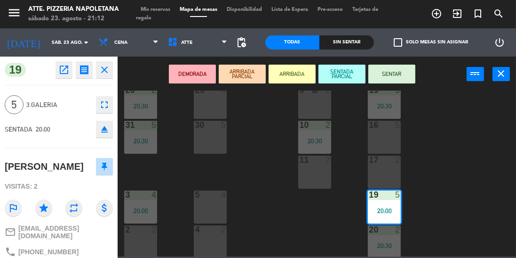
click at [403, 70] on button "SENTAR" at bounding box center [392, 73] width 47 height 19
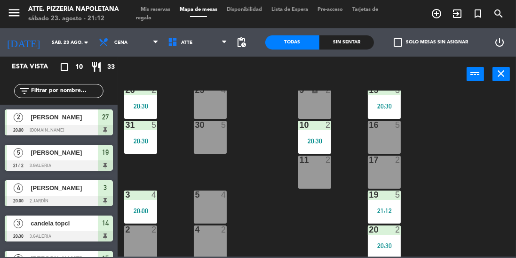
click at [59, 157] on span "[PERSON_NAME]" at bounding box center [64, 152] width 67 height 10
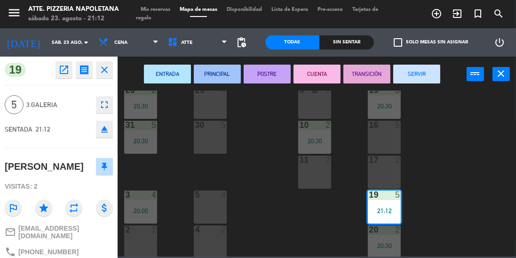
click at [423, 78] on button "SERVIR" at bounding box center [417, 73] width 47 height 19
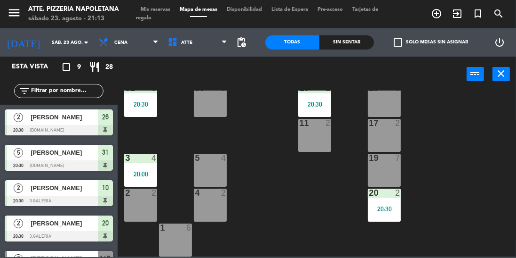
scroll to position [166, 0]
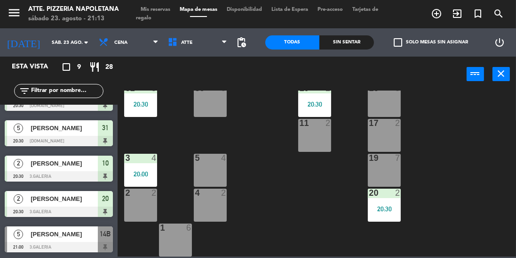
click at [55, 239] on div "[PERSON_NAME]" at bounding box center [64, 234] width 68 height 16
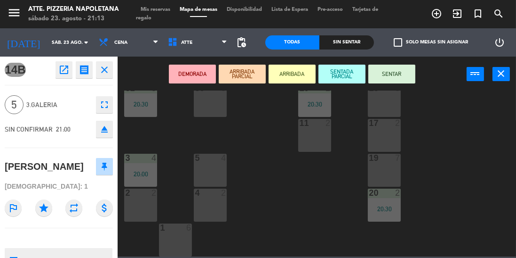
click at [389, 172] on div "19 7" at bounding box center [384, 169] width 33 height 33
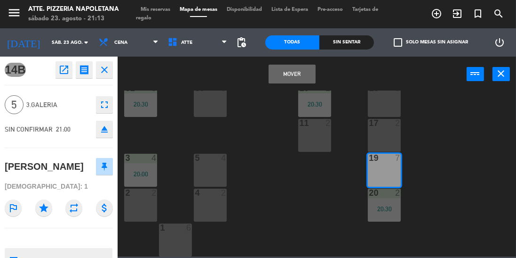
click at [304, 78] on button "Mover" at bounding box center [292, 73] width 47 height 19
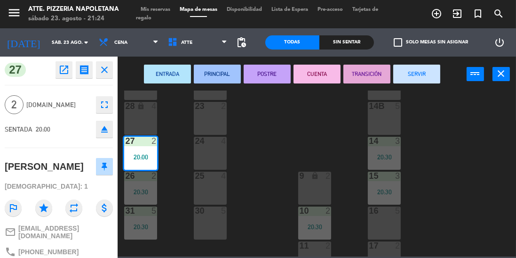
scroll to position [143, 0]
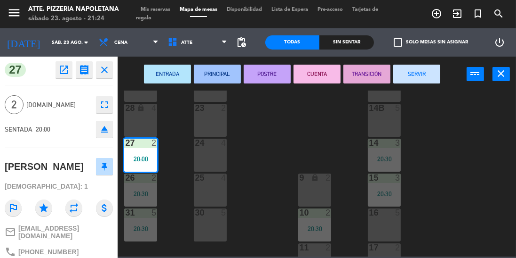
click at [104, 63] on button "close" at bounding box center [104, 69] width 17 height 17
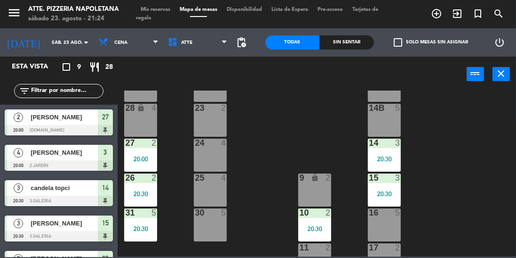
scroll to position [166, 0]
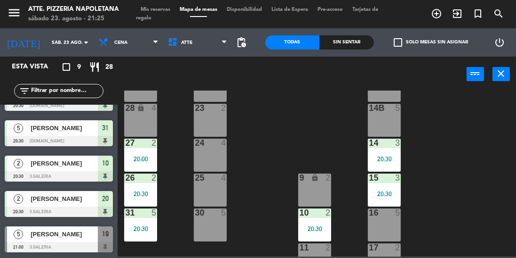
click at [57, 240] on div "[PERSON_NAME]" at bounding box center [64, 234] width 68 height 16
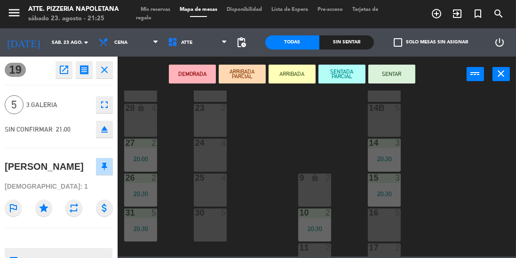
click at [390, 73] on button "SENTAR" at bounding box center [392, 73] width 47 height 19
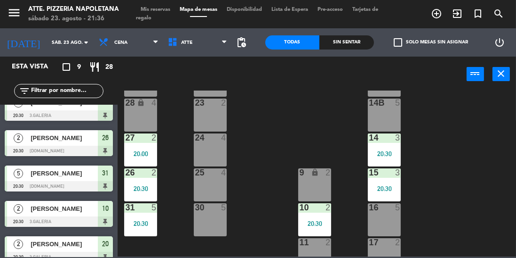
scroll to position [156, 0]
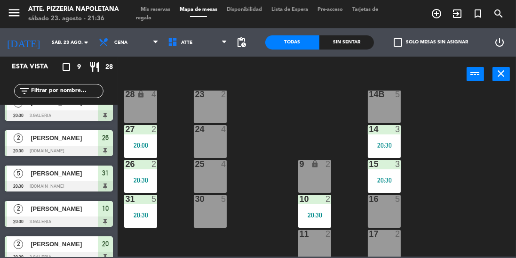
click at [383, 172] on div "15 3 20:30" at bounding box center [384, 176] width 33 height 33
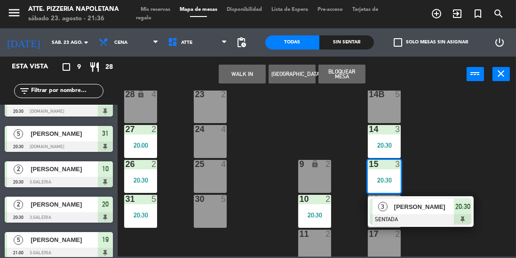
scroll to position [166, 0]
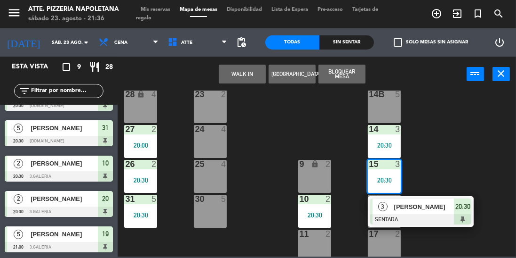
click at [52, 234] on span "[PERSON_NAME]" at bounding box center [64, 234] width 67 height 10
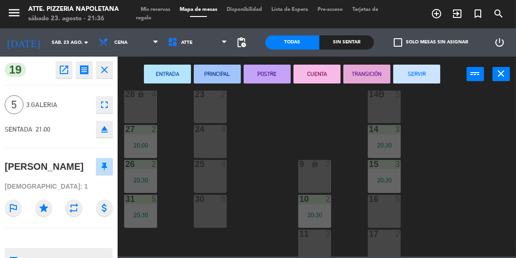
click at [97, 72] on button "close" at bounding box center [104, 69] width 17 height 17
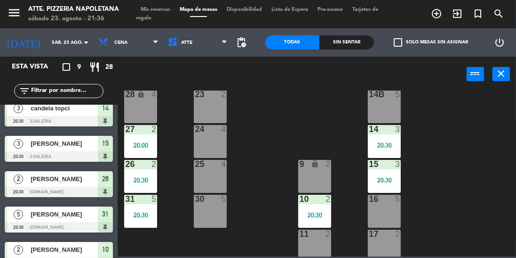
scroll to position [0, 0]
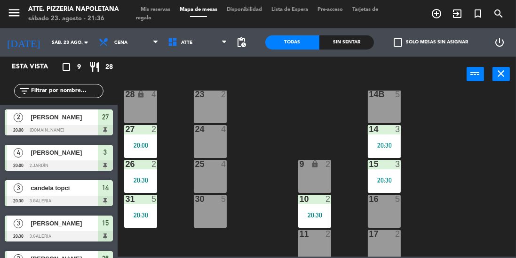
click at [59, 224] on span "[PERSON_NAME]" at bounding box center [64, 223] width 67 height 10
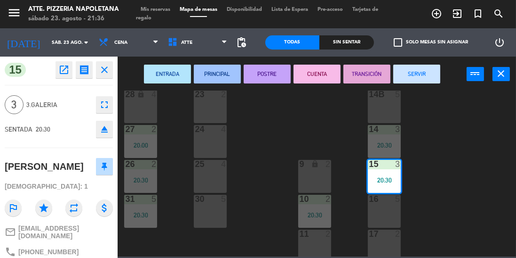
click at [366, 75] on button "TRANSICIÓN" at bounding box center [367, 73] width 47 height 19
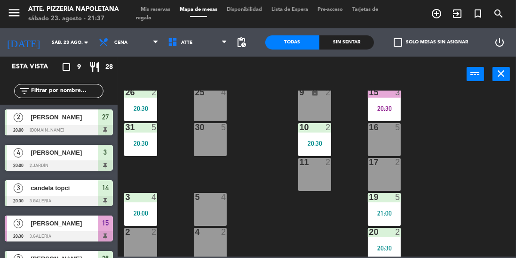
scroll to position [232, 0]
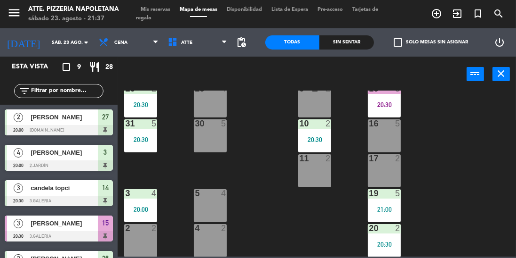
click at [156, 208] on div "20:00" at bounding box center [140, 209] width 33 height 7
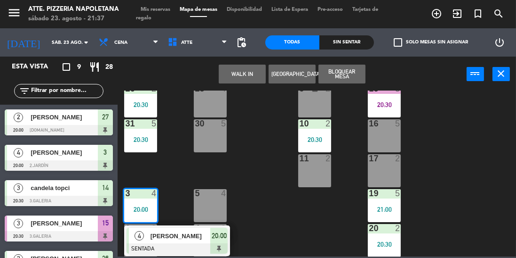
click at [145, 209] on div "20:00" at bounding box center [140, 209] width 33 height 7
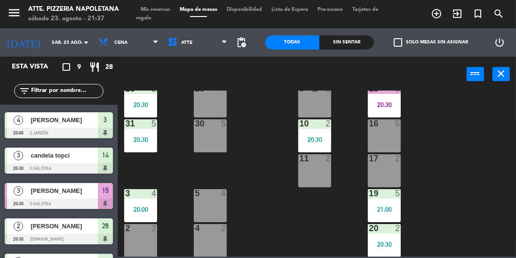
scroll to position [35, 0]
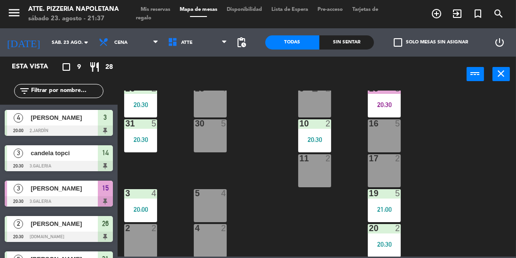
click at [83, 112] on div "[PERSON_NAME]" at bounding box center [64, 118] width 68 height 16
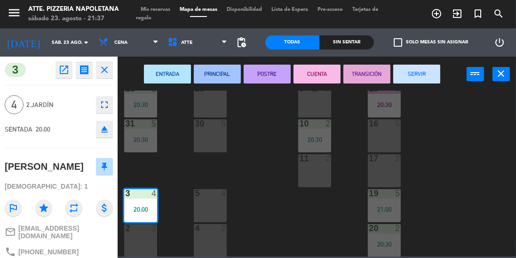
click at [262, 72] on button "POSTRE" at bounding box center [267, 73] width 47 height 19
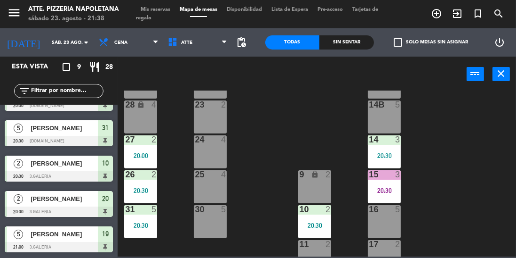
scroll to position [143, 0]
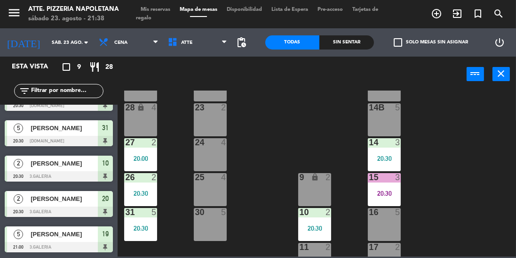
click at [90, 204] on div "[PERSON_NAME]" at bounding box center [64, 199] width 68 height 16
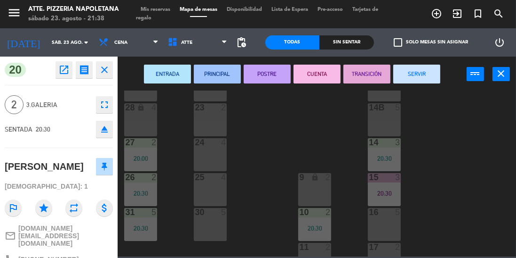
click at [212, 148] on div "24 4" at bounding box center [210, 154] width 33 height 33
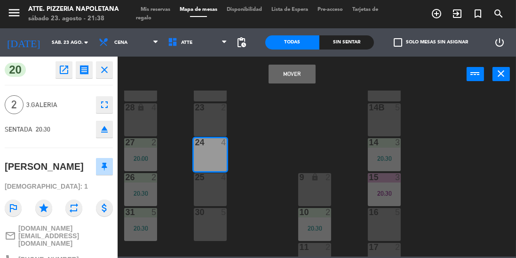
click at [275, 81] on button "Mover" at bounding box center [292, 73] width 47 height 19
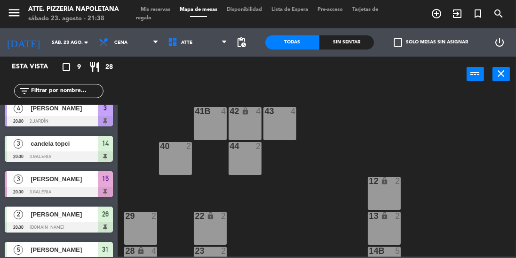
scroll to position [6, 0]
